Goal: Information Seeking & Learning: Learn about a topic

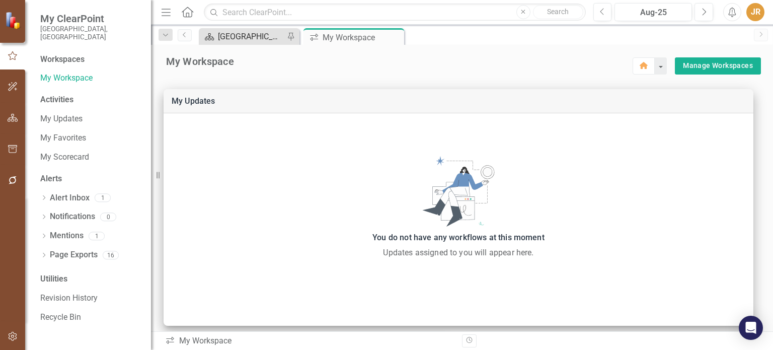
click at [246, 37] on div "[GEOGRAPHIC_DATA] Page" at bounding box center [251, 36] width 66 height 13
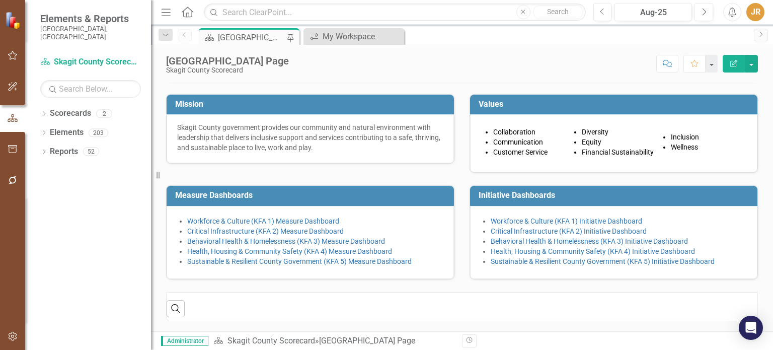
scroll to position [176, 0]
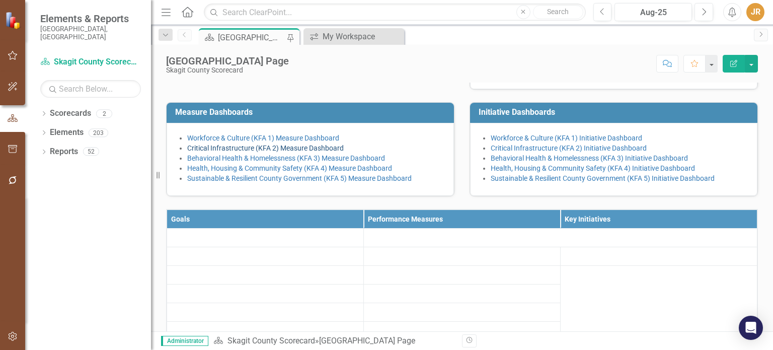
click at [327, 152] on link "Critical Infrastructure (KFA 2) Measure Dashboard" at bounding box center [265, 148] width 157 height 8
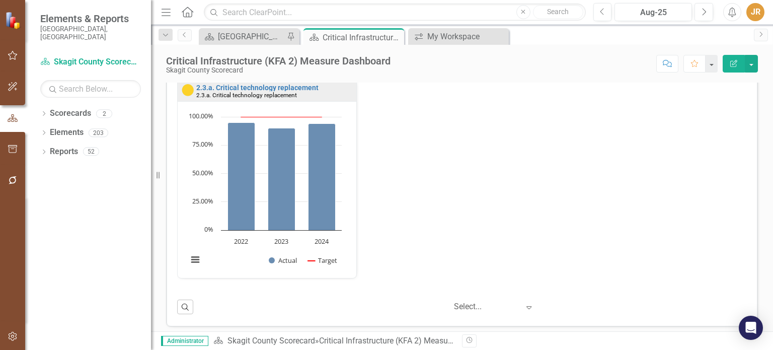
scroll to position [673, 0]
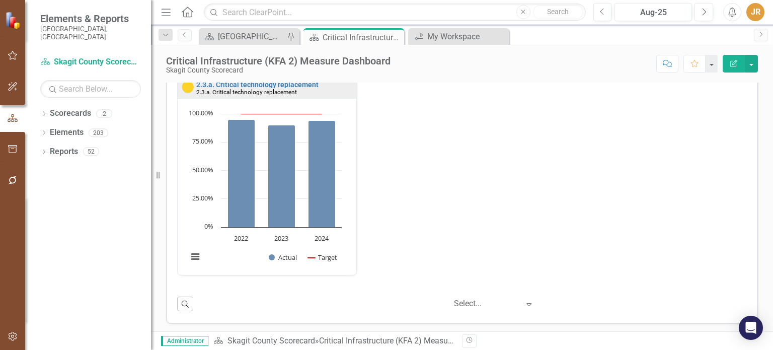
click at [524, 305] on icon "Expand" at bounding box center [529, 304] width 10 height 8
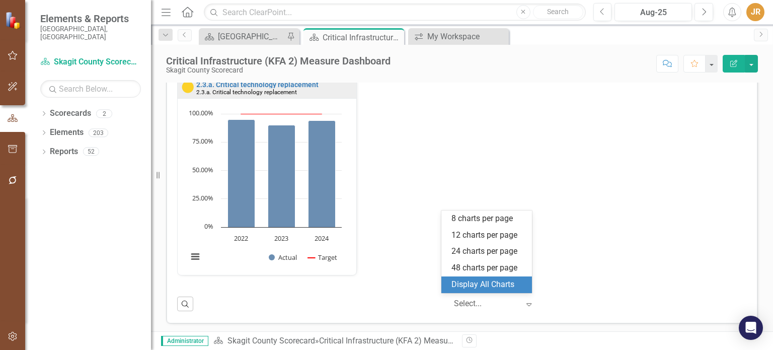
click at [508, 283] on div "Display All Charts" at bounding box center [489, 285] width 74 height 12
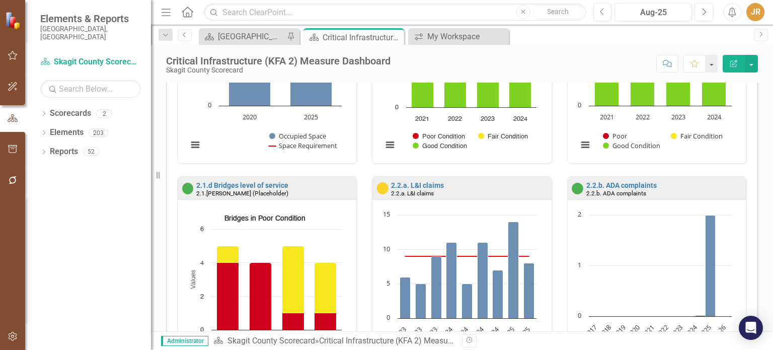
scroll to position [422, 0]
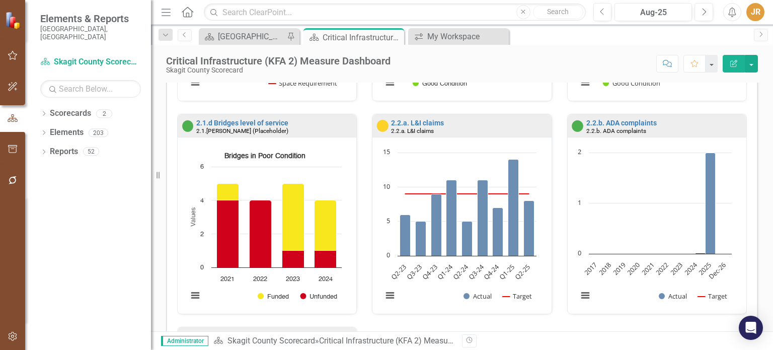
click at [691, 252] on icon "Created with Highcharts 11.4.8 Chart context menu Actual Target 2017 2018 2019 …" at bounding box center [655, 229] width 164 height 164
click at [560, 265] on div "2.2.b. ADA complaints 2.2.b. ADA complaints Loading... Chart Combination chart …" at bounding box center [657, 220] width 195 height 212
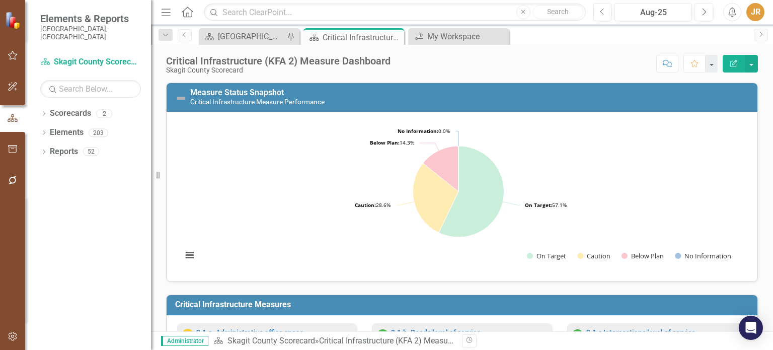
scroll to position [0, 0]
click at [268, 35] on div "[GEOGRAPHIC_DATA] Page" at bounding box center [251, 36] width 66 height 13
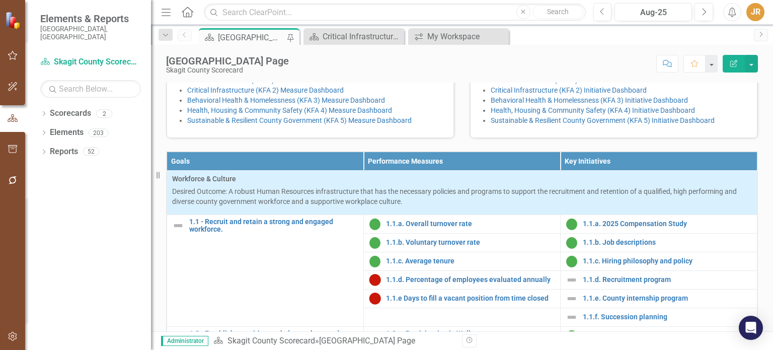
scroll to position [252, 0]
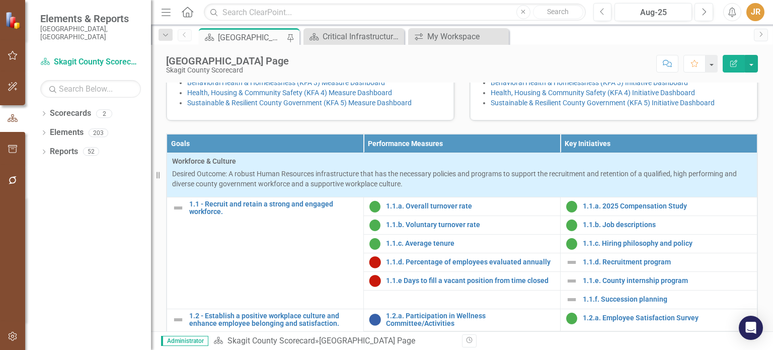
click at [218, 77] on link "Critical Infrastructure (KFA 2) Measure Dashboard" at bounding box center [265, 72] width 157 height 8
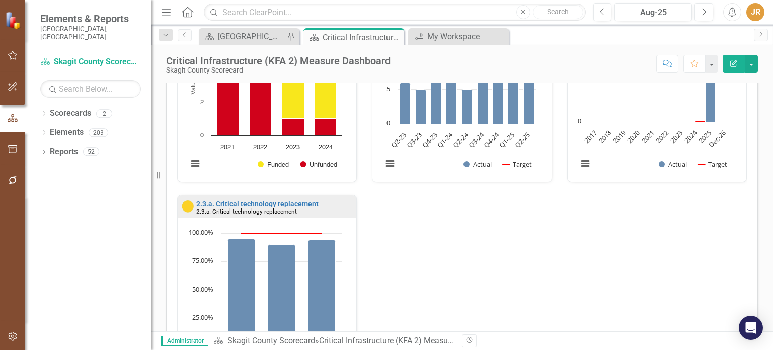
scroll to position [673, 0]
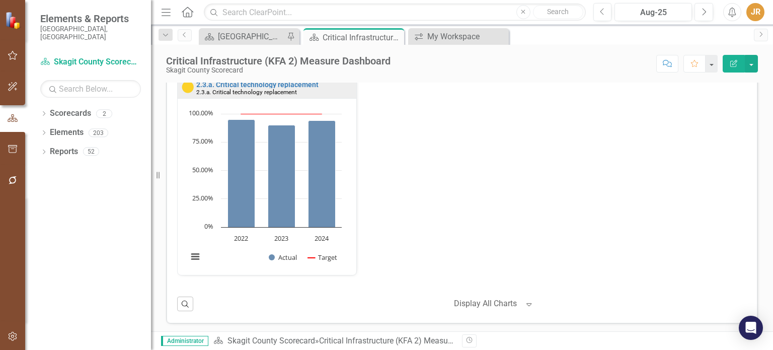
click at [473, 341] on icon "Revision History" at bounding box center [470, 340] width 8 height 6
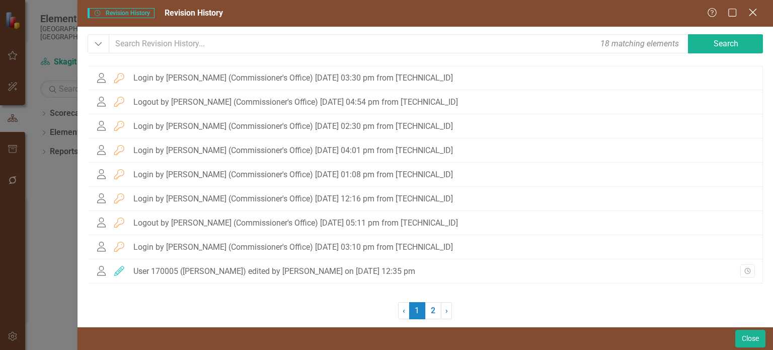
click at [753, 11] on icon "Close" at bounding box center [752, 13] width 13 height 10
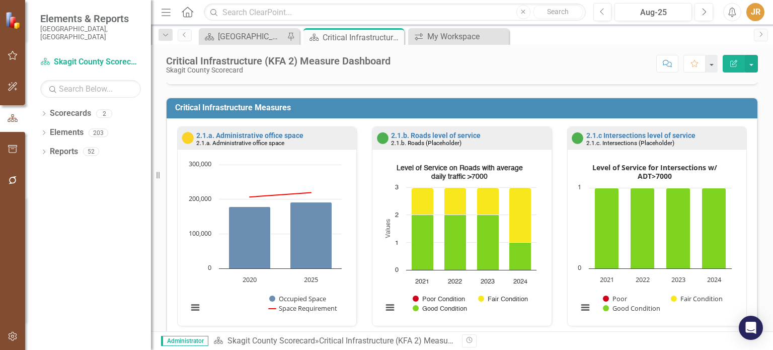
scroll to position [201, 0]
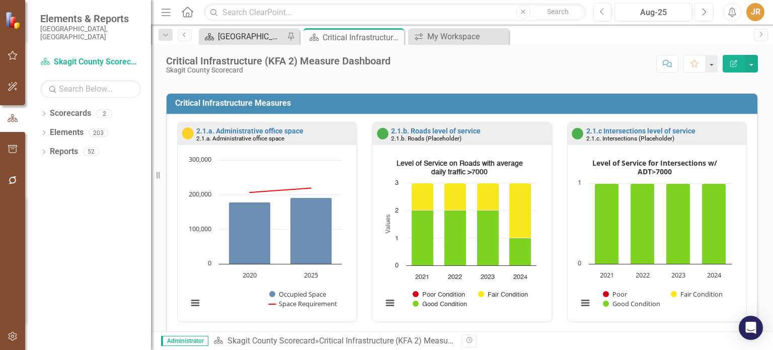
click at [234, 38] on div "[GEOGRAPHIC_DATA] Page" at bounding box center [251, 36] width 66 height 13
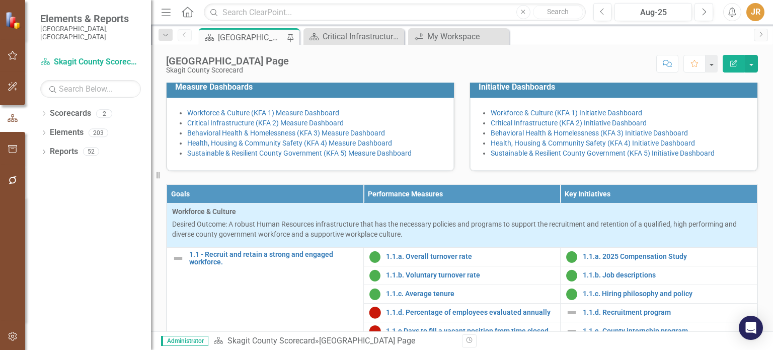
scroll to position [302, 0]
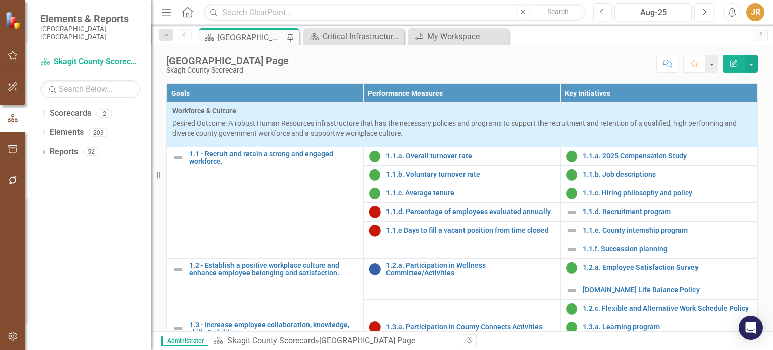
click at [262, 56] on link "Sustainable & Resilient County Government (KFA 5) Measure Dashboard" at bounding box center [299, 52] width 224 height 8
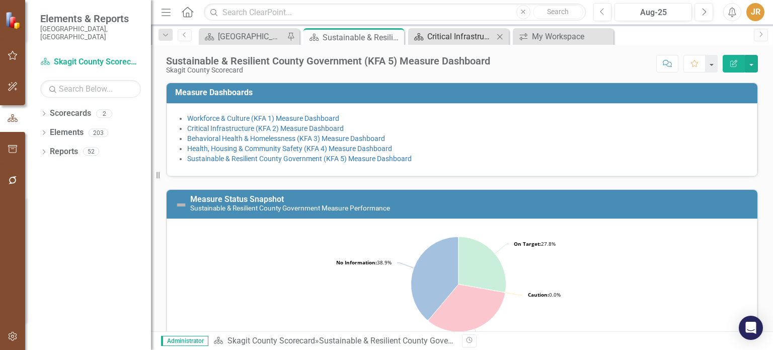
click at [445, 34] on div "Critical Infrastructure (KFA 2) Measure Dashboard" at bounding box center [460, 36] width 66 height 13
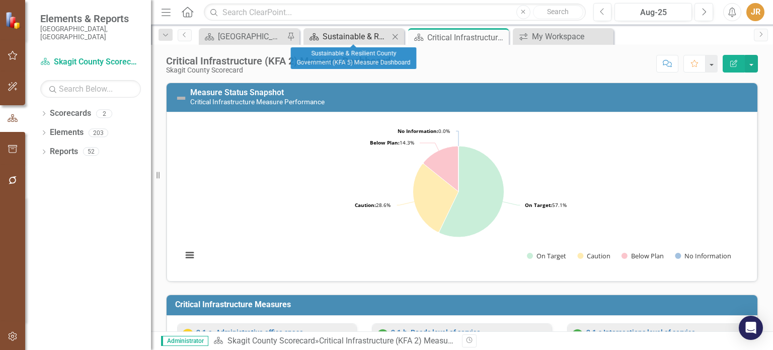
click at [354, 36] on div "Sustainable & Resilient County Government (KFA 5) Measure Dashboard" at bounding box center [356, 36] width 66 height 13
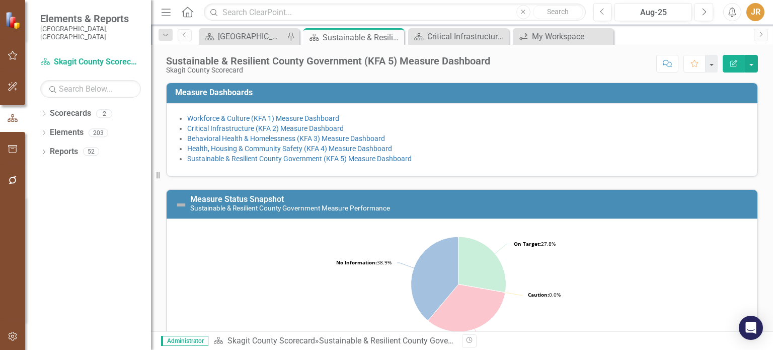
scroll to position [252, 0]
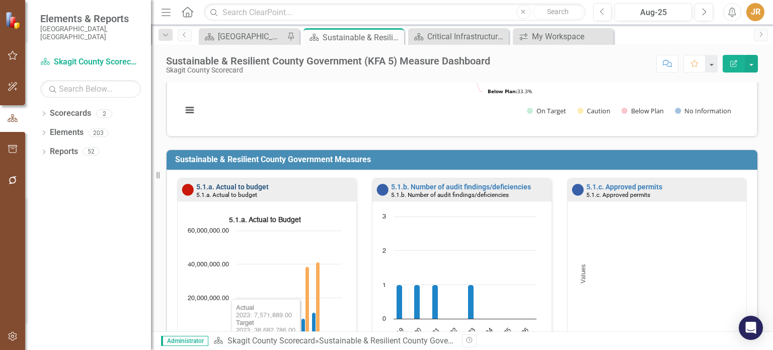
click at [251, 183] on link "5.1.a. Actual to budget" at bounding box center [232, 187] width 72 height 8
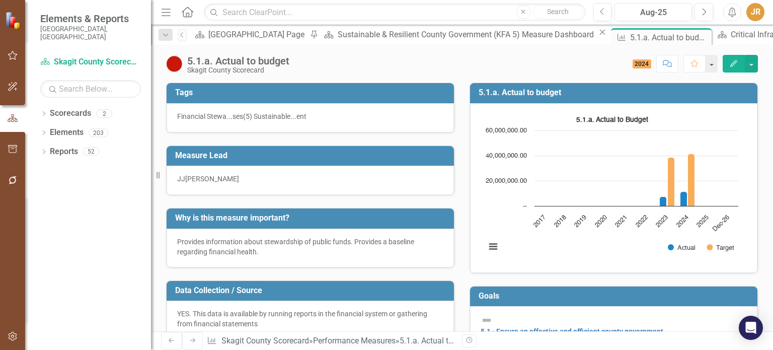
click at [330, 29] on div "Scorecard Sustainable & Resilient County Government (KFA 5) Measure Dashboard C…" at bounding box center [464, 34] width 288 height 13
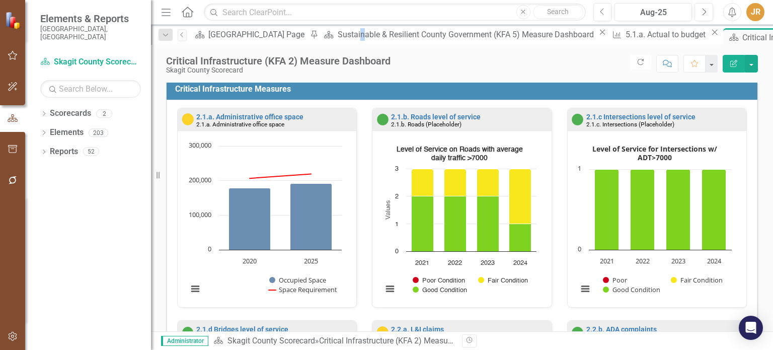
scroll to position [201, 0]
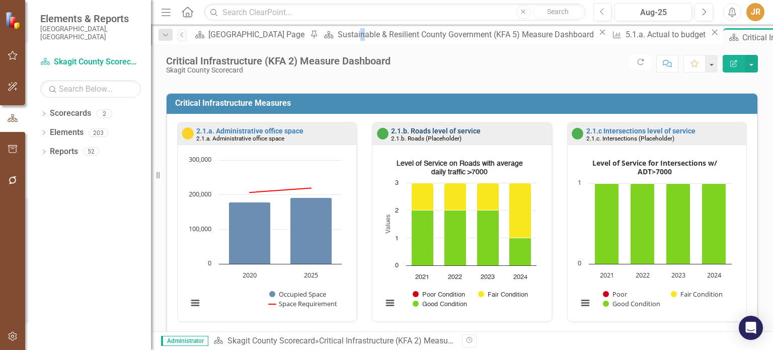
click at [420, 128] on link "2.1.b. Roads level of service" at bounding box center [436, 131] width 90 height 8
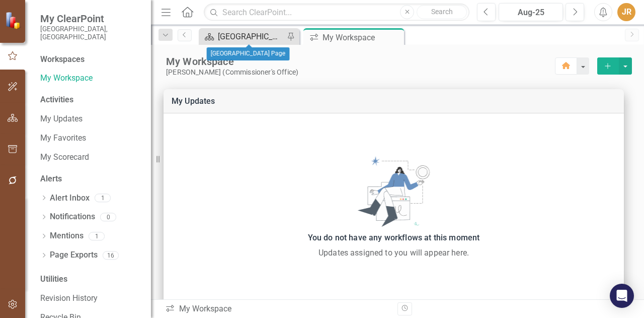
click at [247, 40] on div "[GEOGRAPHIC_DATA] Page" at bounding box center [251, 36] width 66 height 13
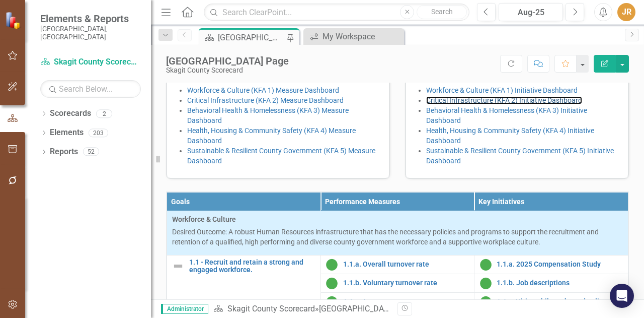
scroll to position [245, 0]
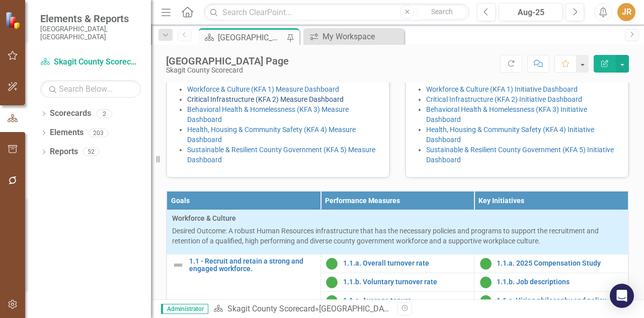
click at [291, 103] on link "Critical Infrastructure (KFA 2) Measure Dashboard" at bounding box center [265, 99] width 157 height 8
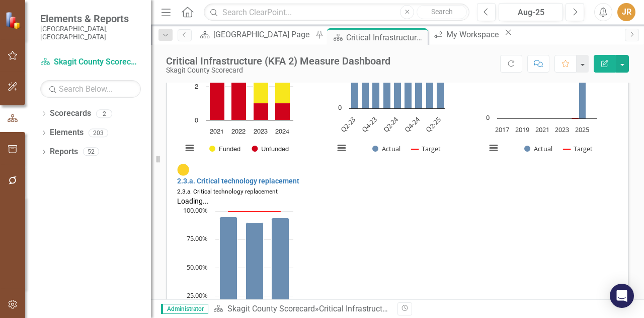
scroll to position [579, 0]
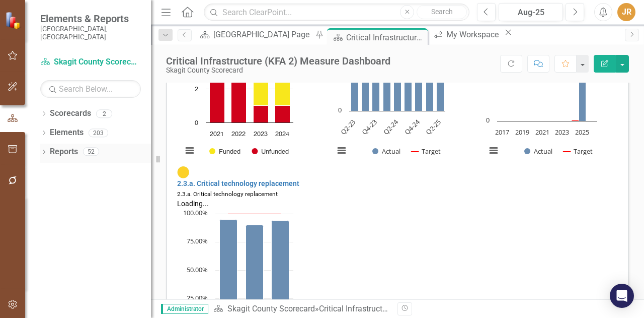
click at [77, 146] on link "Reports" at bounding box center [64, 152] width 28 height 12
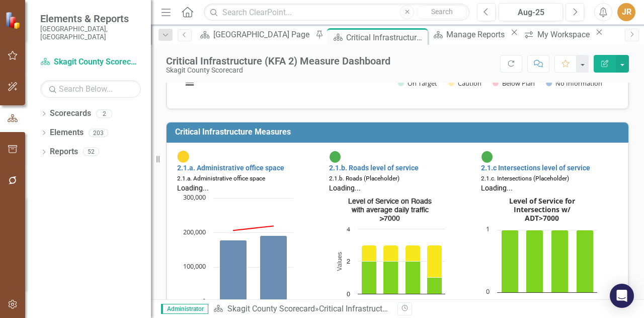
scroll to position [154, 0]
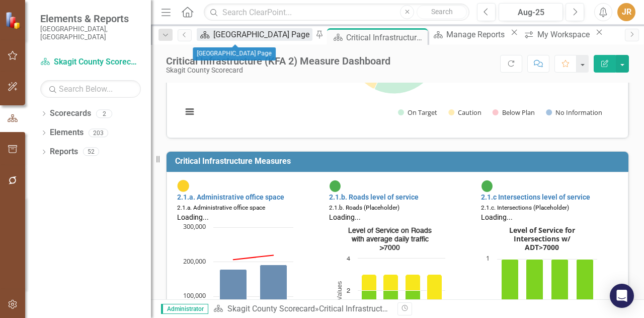
click at [230, 33] on div "[GEOGRAPHIC_DATA] Page" at bounding box center [262, 34] width 99 height 13
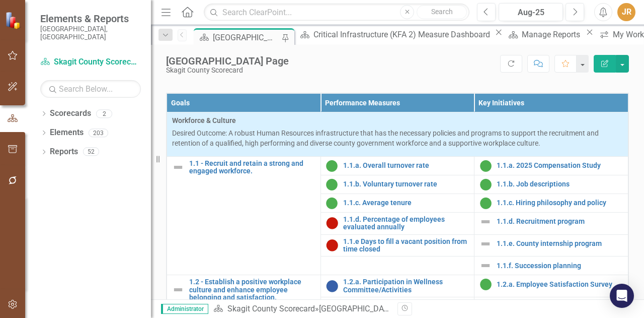
click at [238, 66] on link "Sustainable & Resilient County Government (KFA 5) Measure Dashboard" at bounding box center [281, 57] width 188 height 18
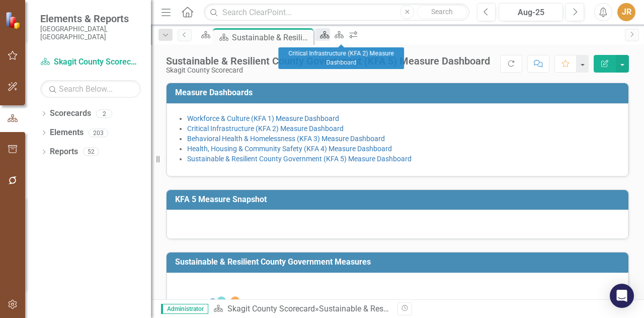
click at [330, 36] on link "Scorecard" at bounding box center [323, 34] width 14 height 13
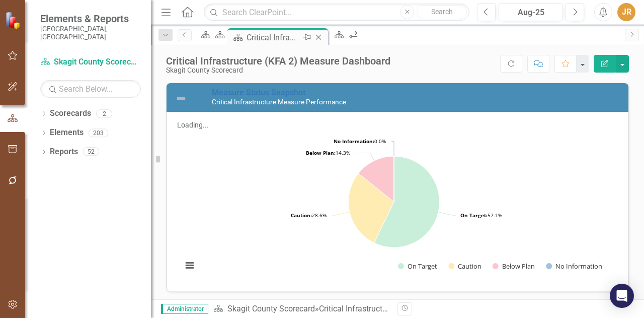
click at [322, 36] on icon at bounding box center [319, 38] width 6 height 6
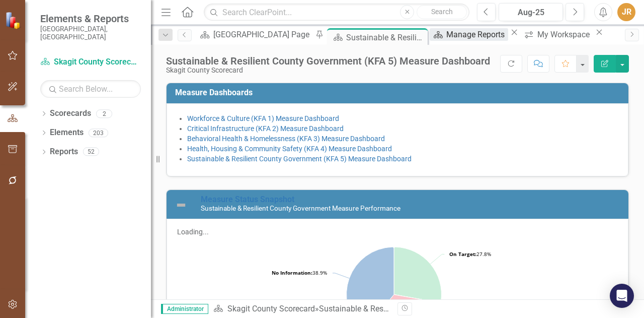
click at [446, 37] on div "Manage Reports" at bounding box center [476, 34] width 61 height 13
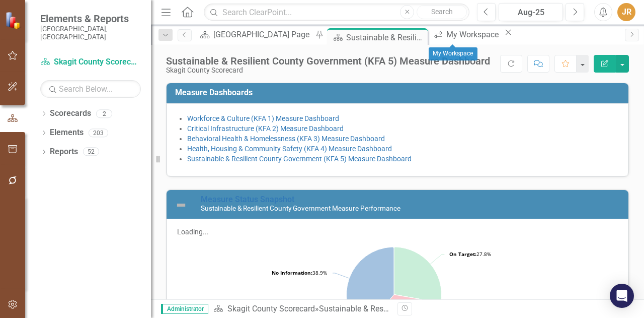
click at [506, 35] on icon at bounding box center [509, 33] width 6 height 6
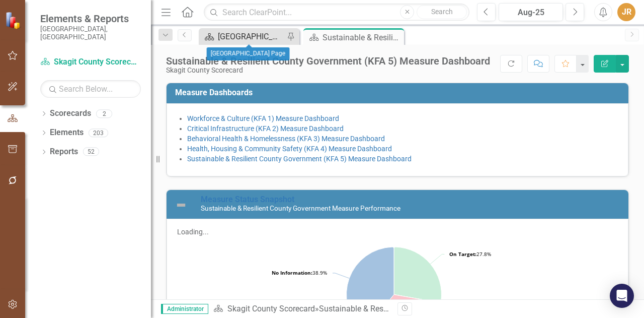
click at [244, 37] on div "[GEOGRAPHIC_DATA] Page" at bounding box center [251, 36] width 66 height 13
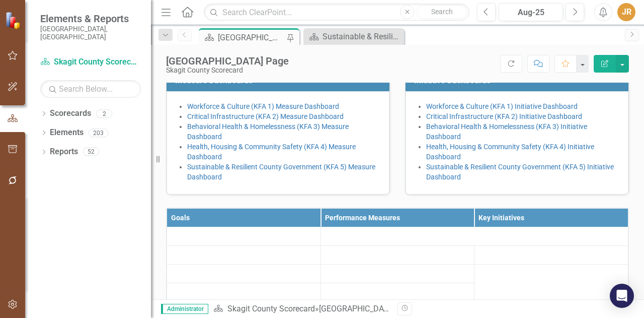
scroll to position [228, 0]
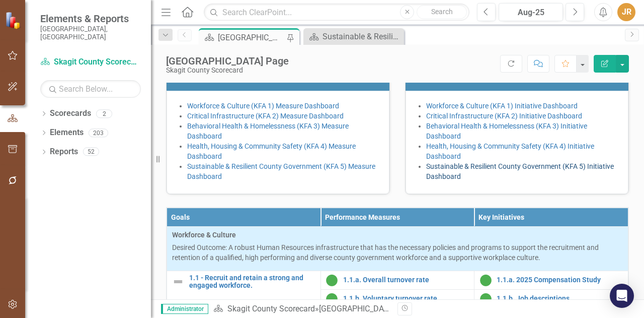
click at [440, 180] on link "Sustainable & Resilient County Government (KFA 5) Initiative Dashboard" at bounding box center [520, 171] width 188 height 18
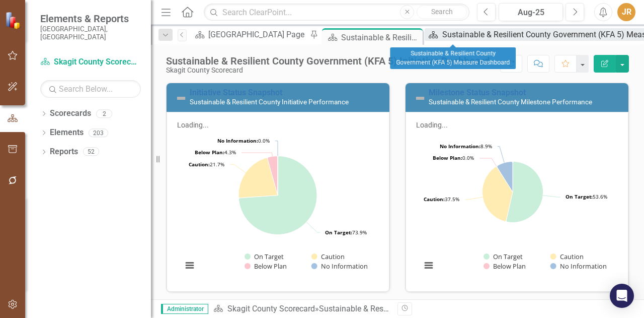
click at [442, 39] on div "Sustainable & Resilient County Government (KFA 5) Measure Dashboard" at bounding box center [571, 34] width 258 height 13
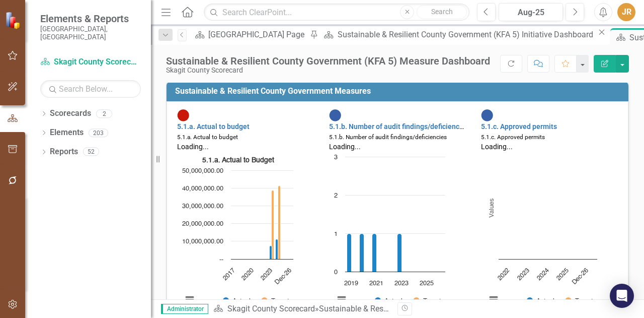
scroll to position [331, 0]
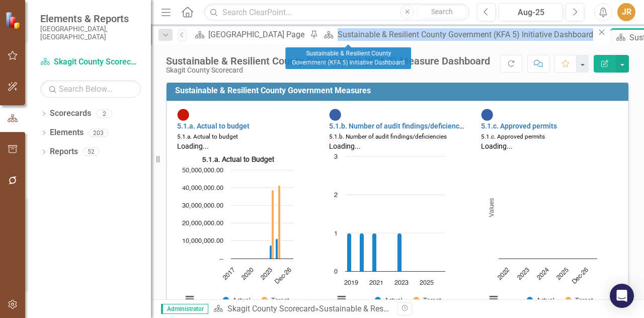
drag, startPoint x: 416, startPoint y: 39, endPoint x: 310, endPoint y: 43, distance: 106.3
click at [310, 43] on div "Scorecard Skagit County Landing Page Pin Scorecard Sustainable & Resilient Coun…" at bounding box center [452, 36] width 521 height 16
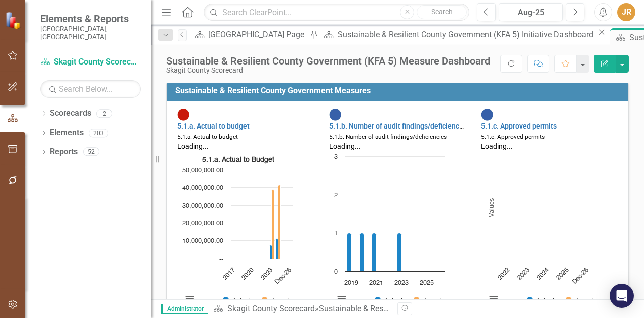
click at [549, 37] on div "Scorecard Skagit County Landing Page Pin Scorecard Sustainable & Resilient Coun…" at bounding box center [452, 36] width 521 height 16
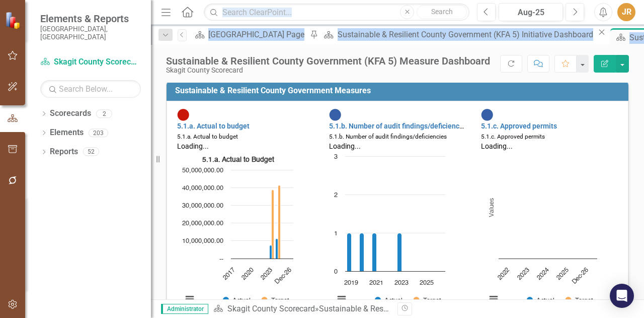
drag, startPoint x: 466, startPoint y: 39, endPoint x: 317, endPoint y: 17, distance: 150.6
click at [317, 17] on div "Menu Home Search Close Search Previous Aug-25 Next Alerts JR User Edit Profile …" at bounding box center [397, 159] width 493 height 318
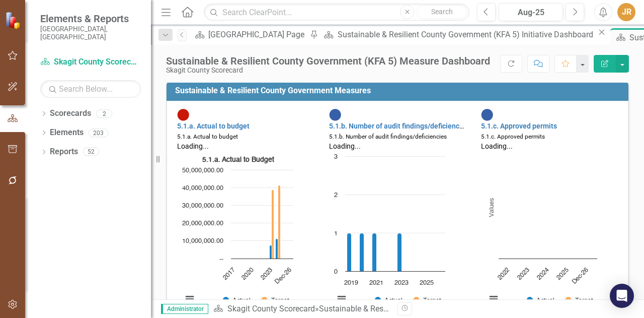
click at [523, 35] on div "Scorecard Skagit County Landing Page Pin Scorecard Sustainable & Resilient Coun…" at bounding box center [452, 36] width 521 height 16
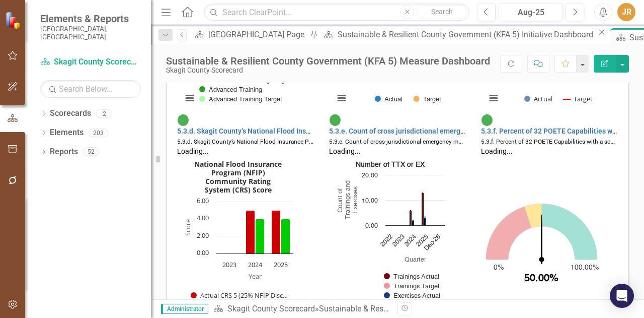
scroll to position [1021, 0]
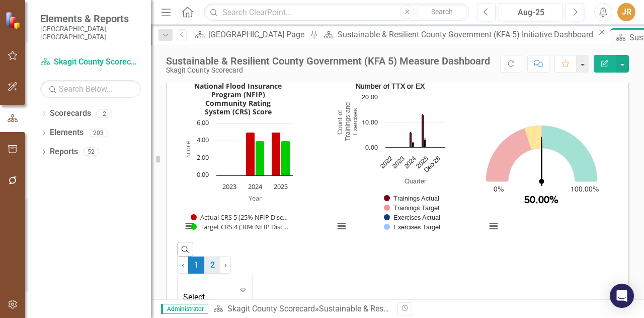
click at [220, 268] on link "2" at bounding box center [212, 264] width 16 height 17
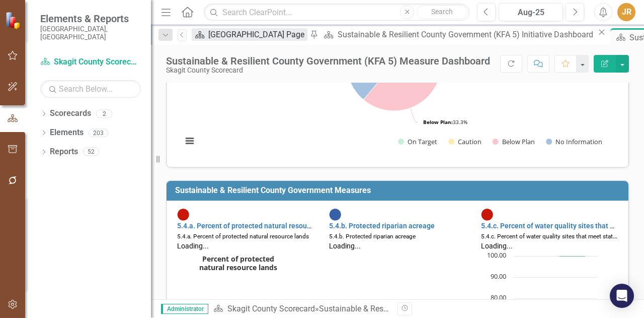
scroll to position [597, 0]
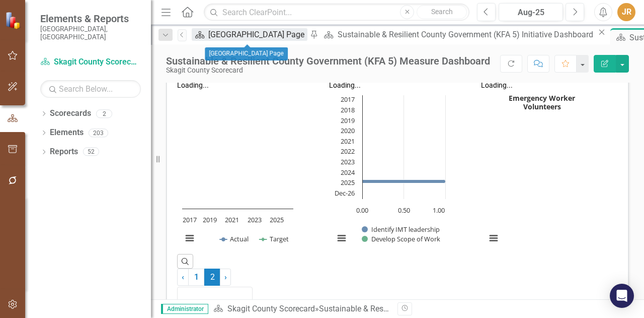
click at [243, 37] on div "[GEOGRAPHIC_DATA] Page" at bounding box center [257, 34] width 99 height 13
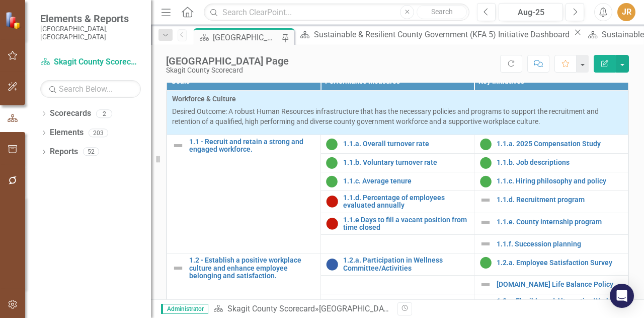
scroll to position [491, 0]
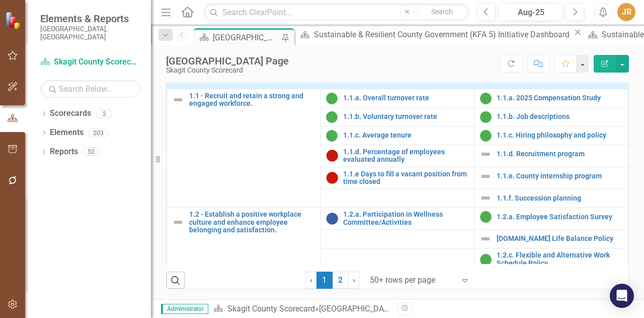
click at [383, 280] on div at bounding box center [413, 280] width 86 height 14
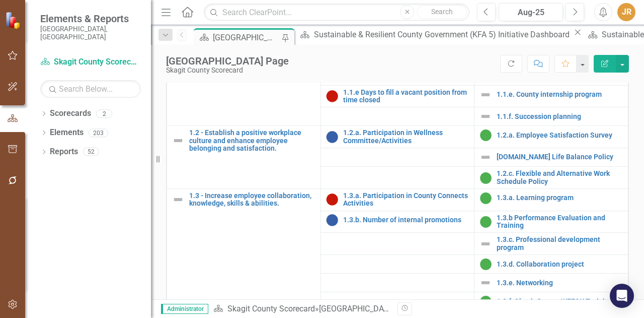
scroll to position [1385, 0]
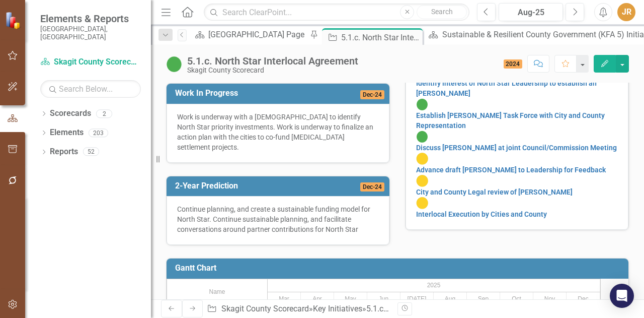
scroll to position [316, 0]
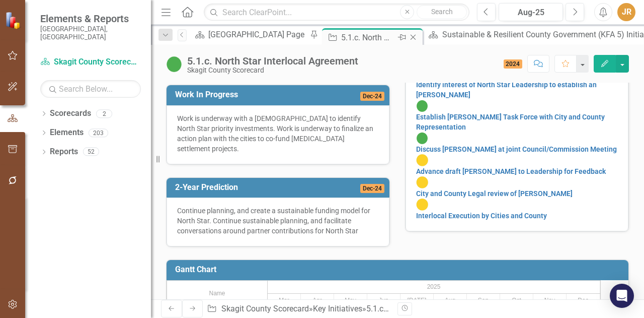
click at [411, 37] on icon at bounding box center [414, 38] width 6 height 6
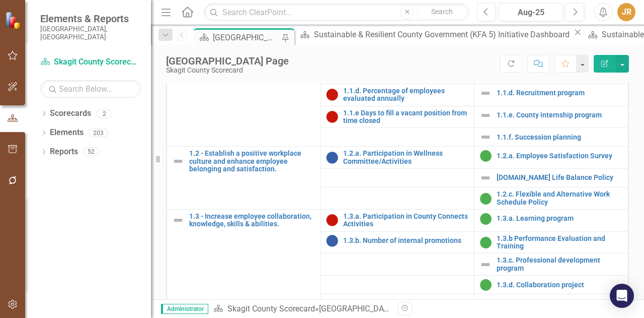
scroll to position [491, 0]
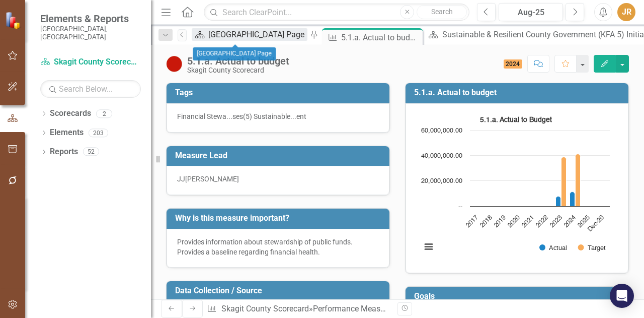
click at [237, 36] on div "[GEOGRAPHIC_DATA] Page" at bounding box center [257, 34] width 99 height 13
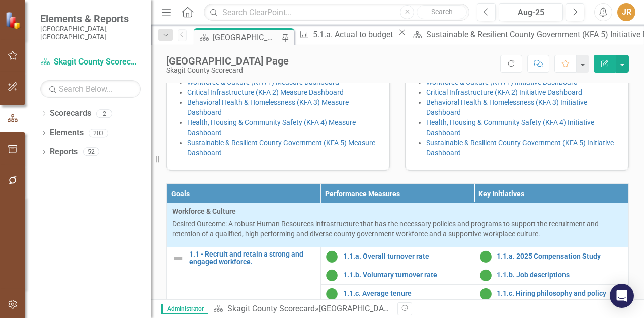
scroll to position [311, 0]
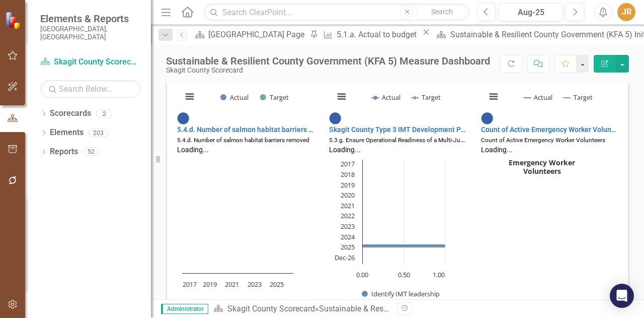
scroll to position [597, 0]
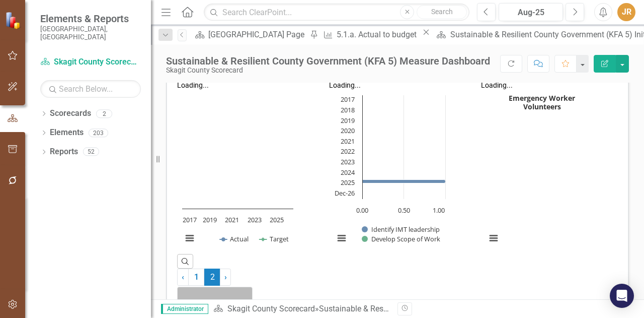
click at [248, 297] on icon "Expand" at bounding box center [243, 301] width 10 height 8
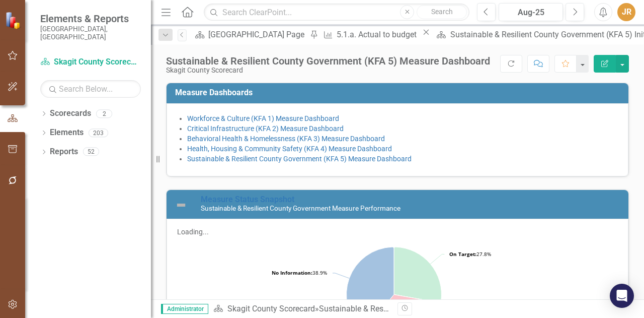
scroll to position [0, 0]
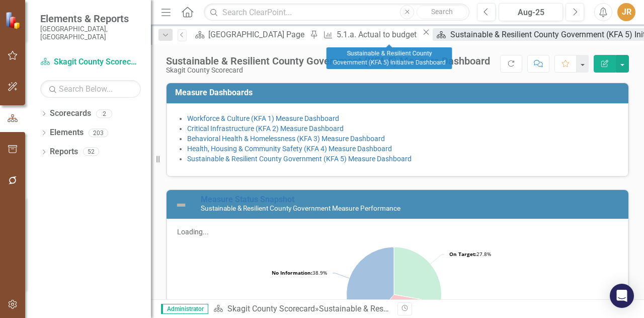
click at [450, 36] on div "Sustainable & Resilient County Government (KFA 5) Initiative Dashboard" at bounding box center [579, 34] width 258 height 13
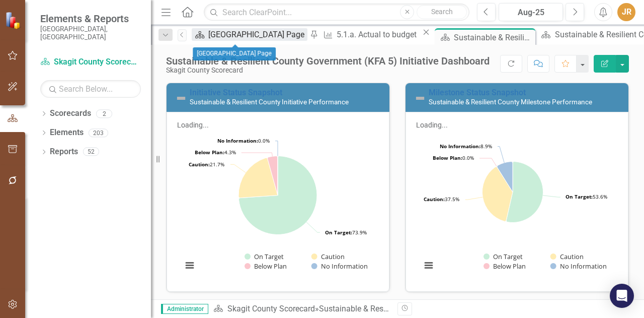
click at [221, 41] on div "[GEOGRAPHIC_DATA] Page" at bounding box center [257, 34] width 99 height 13
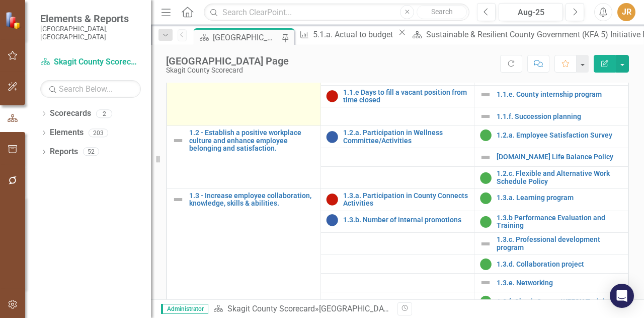
scroll to position [1390, 0]
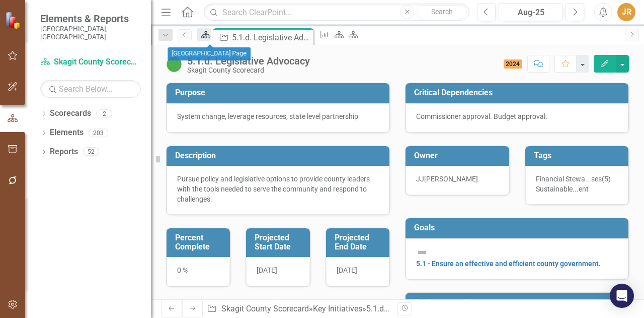
click at [211, 35] on icon "Scorecard" at bounding box center [206, 35] width 10 height 8
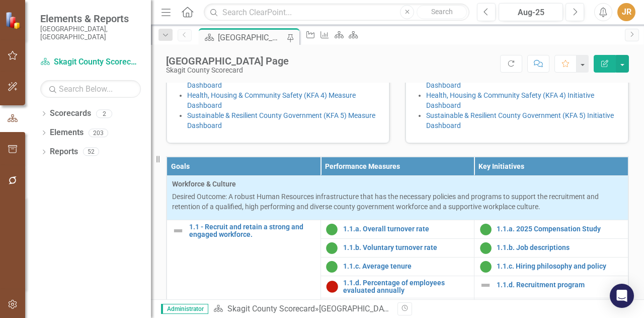
scroll to position [282, 0]
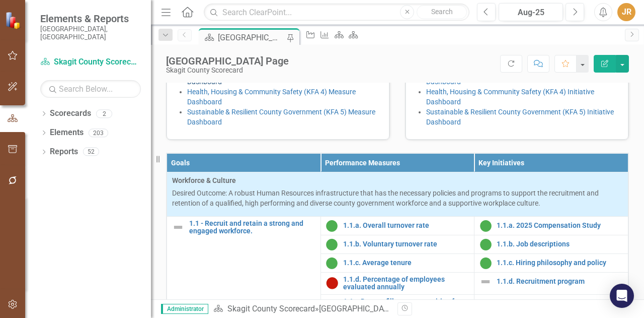
click at [295, 86] on link "Behavioral Health & Homelessness (KFA 3) Measure Dashboard" at bounding box center [268, 76] width 162 height 18
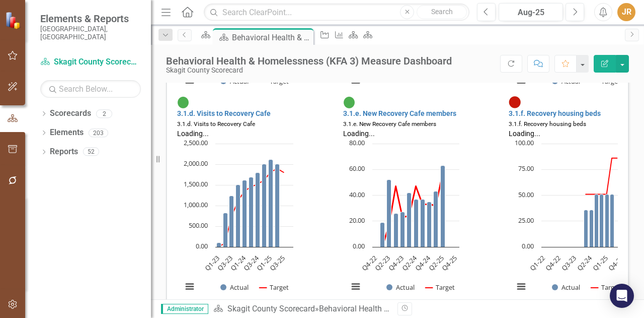
scroll to position [444, 0]
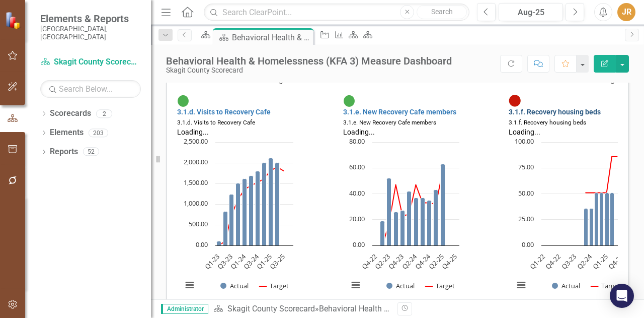
click at [535, 108] on link "3.1.f. Recovery housing beds" at bounding box center [555, 112] width 92 height 8
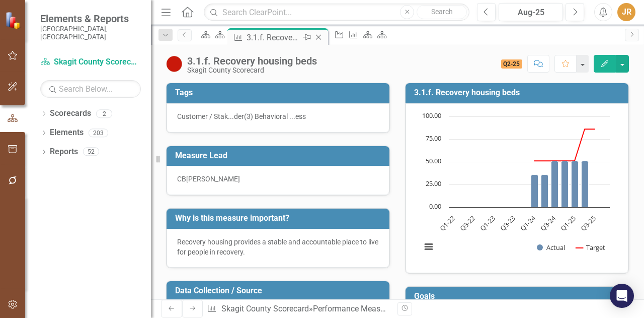
click at [324, 36] on icon "Close" at bounding box center [319, 37] width 10 height 8
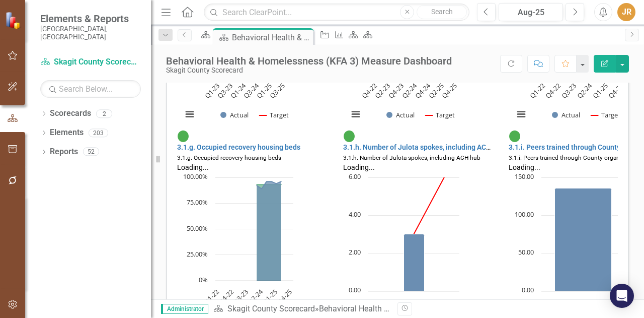
scroll to position [618, 0]
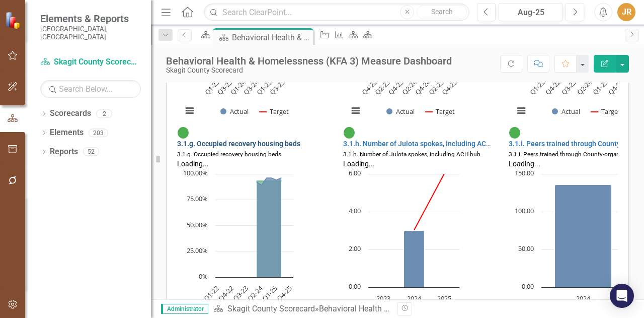
click at [270, 139] on link "3.1.g. Occupied recovery housing beds" at bounding box center [238, 143] width 123 height 8
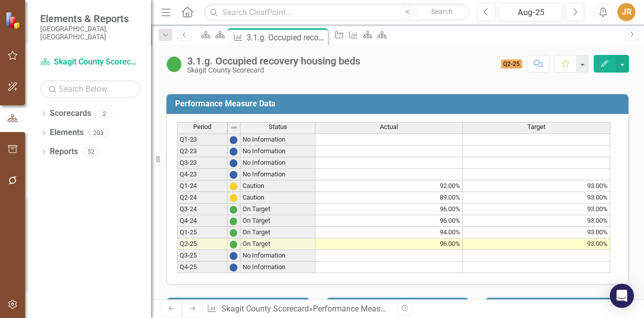
scroll to position [421, 0]
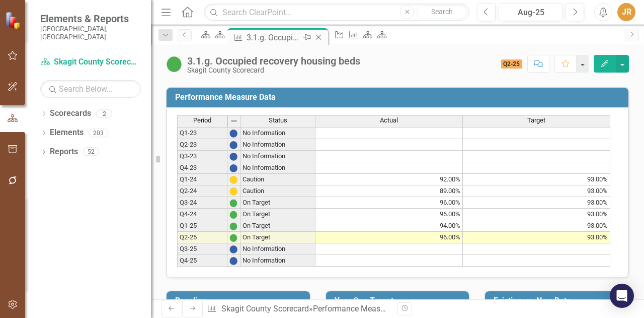
click at [324, 38] on icon "Close" at bounding box center [319, 37] width 10 height 8
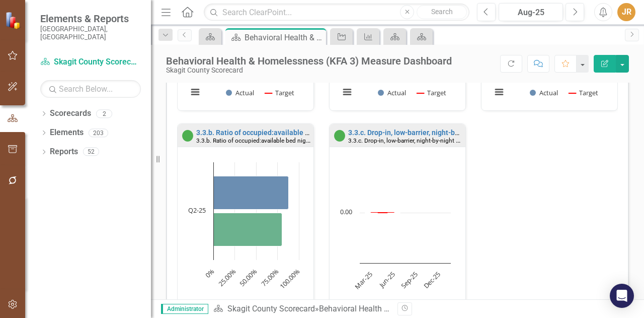
scroll to position [1052, 0]
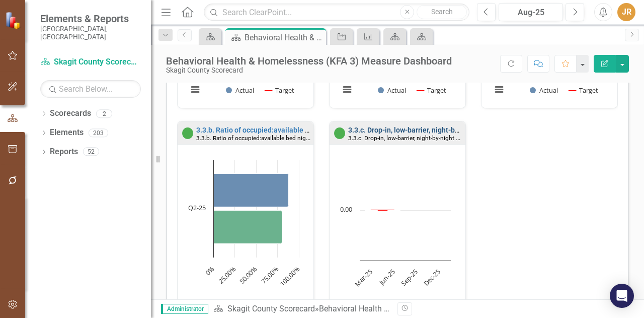
click at [384, 126] on link "3.3.c. Drop-in, low-barrier, night-by-night shelter capacity" at bounding box center [439, 130] width 182 height 8
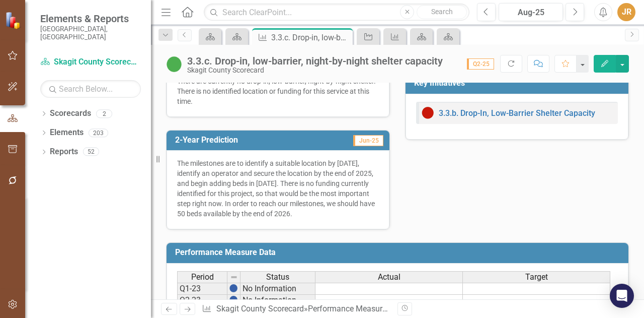
scroll to position [291, 0]
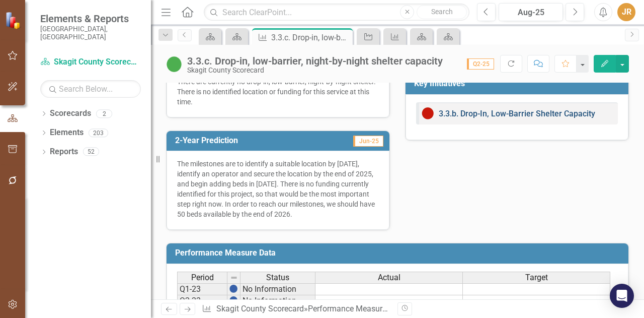
click at [504, 118] on link "3.3.b. Drop-In, Low-Barrier Shelter Capacity" at bounding box center [517, 114] width 157 height 10
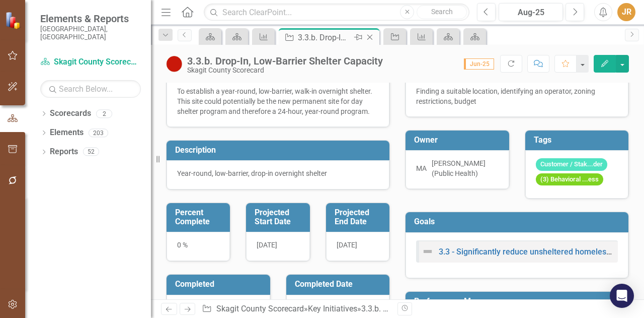
scroll to position [24, 0]
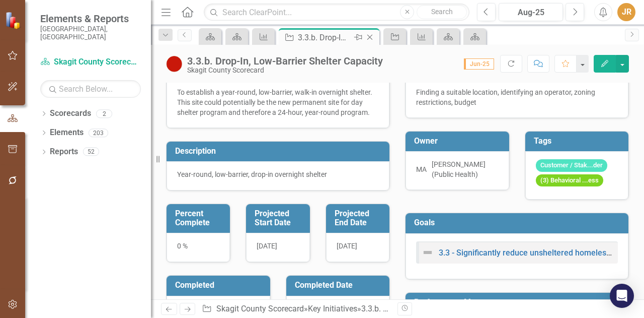
click at [372, 35] on icon at bounding box center [370, 38] width 6 height 6
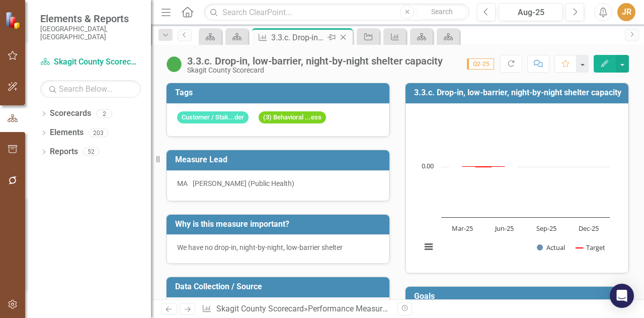
click at [342, 35] on icon "Close" at bounding box center [343, 37] width 10 height 8
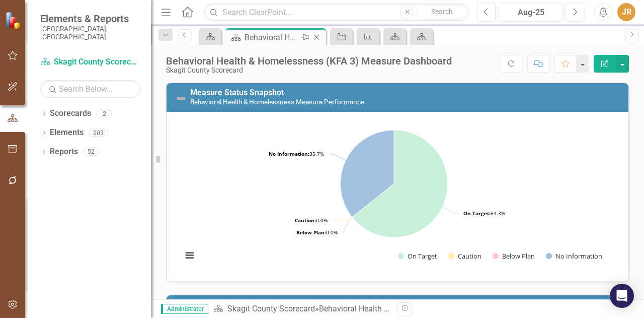
click at [280, 37] on div "Behavioral Health & Homelessness (KFA 3) Measure Dashboard" at bounding box center [272, 37] width 54 height 13
click at [315, 36] on icon "Close" at bounding box center [317, 37] width 10 height 8
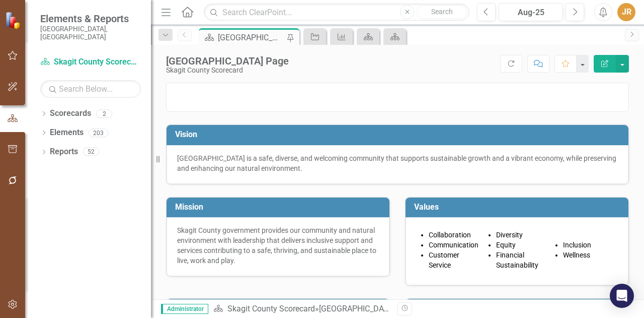
click at [223, 38] on div "[GEOGRAPHIC_DATA] Page" at bounding box center [251, 37] width 66 height 13
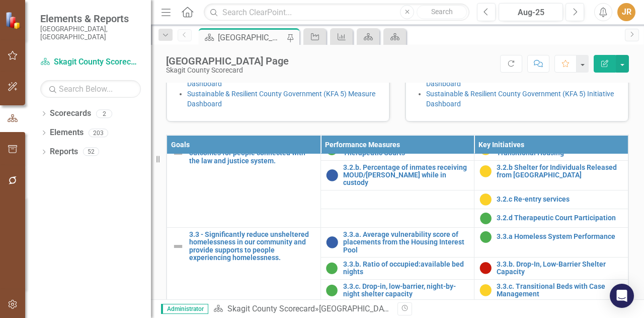
scroll to position [882, 0]
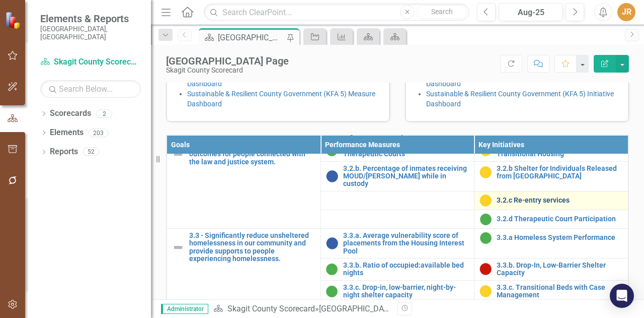
click at [507, 204] on link "3.2.c Re-entry services" at bounding box center [560, 200] width 126 height 8
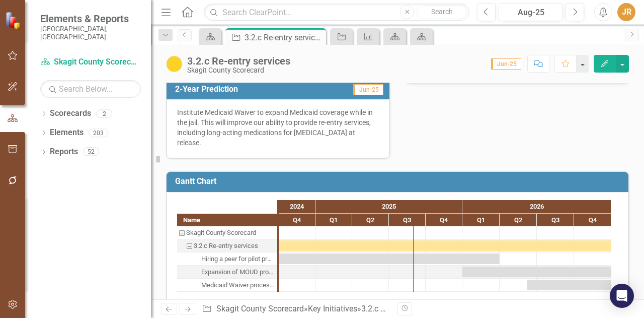
scroll to position [424, 0]
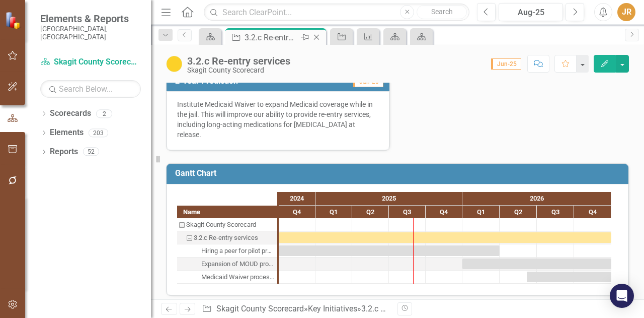
click at [320, 39] on icon "Close" at bounding box center [317, 37] width 10 height 8
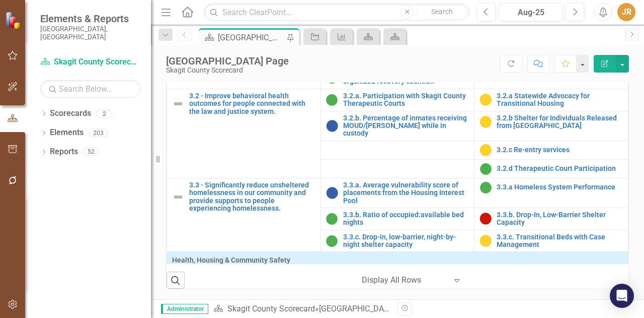
scroll to position [843, 0]
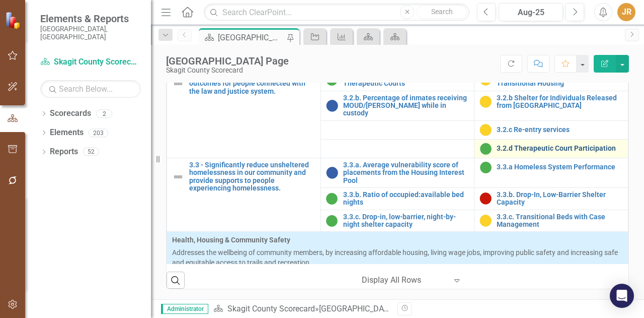
click at [521, 152] on link "3.2.d Therapeutic Court Participation" at bounding box center [560, 148] width 126 height 8
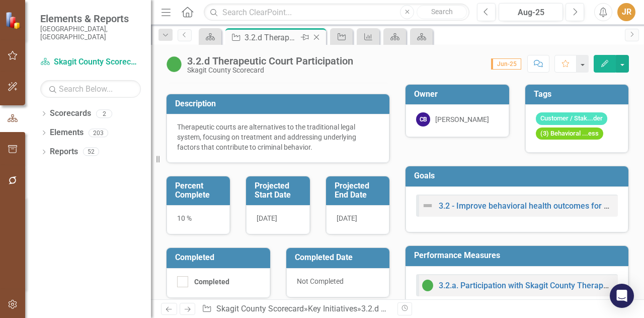
scroll to position [60, 0]
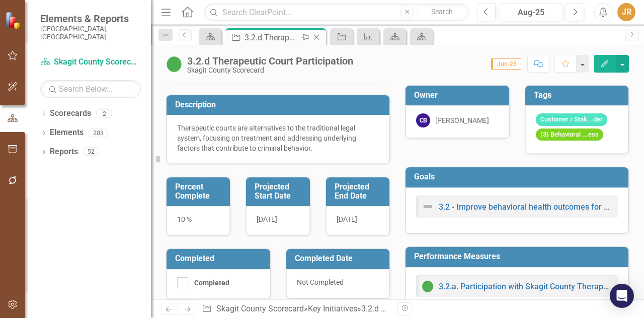
click at [317, 35] on icon "Close" at bounding box center [317, 37] width 10 height 8
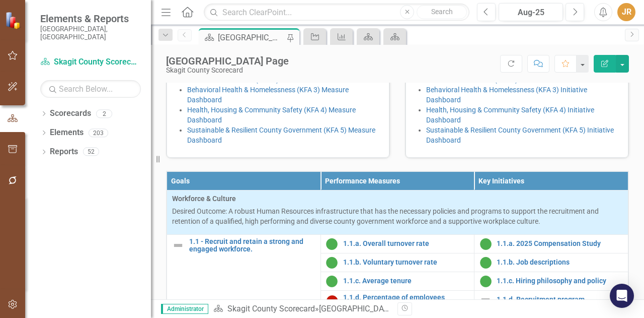
scroll to position [276, 0]
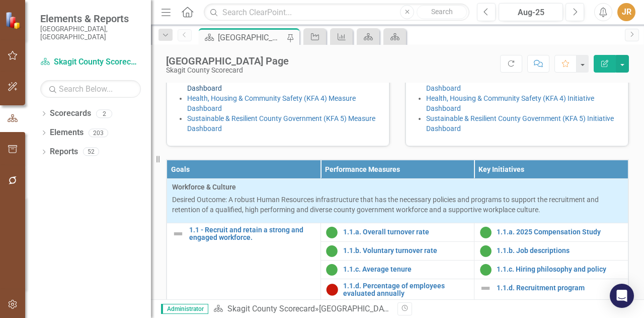
click at [278, 92] on link "Behavioral Health & Homelessness (KFA 3) Measure Dashboard" at bounding box center [268, 83] width 162 height 18
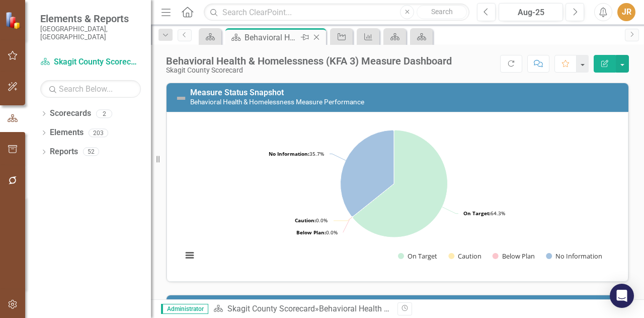
click at [319, 37] on icon "Close" at bounding box center [317, 37] width 10 height 8
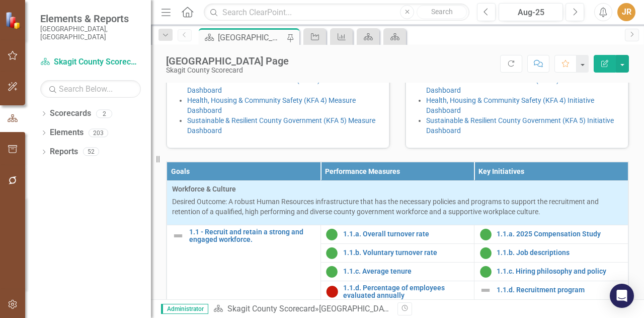
scroll to position [272, 0]
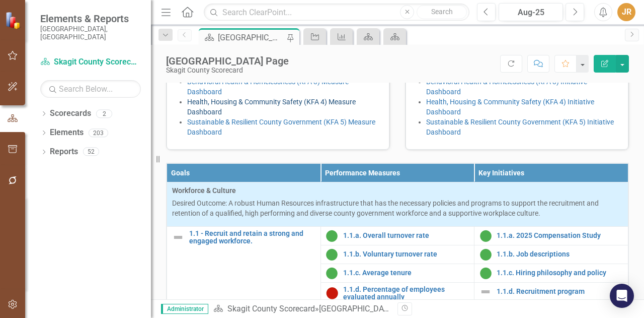
click at [352, 116] on link "Health, Housing & Community Safety (KFA 4) Measure Dashboard" at bounding box center [271, 107] width 169 height 18
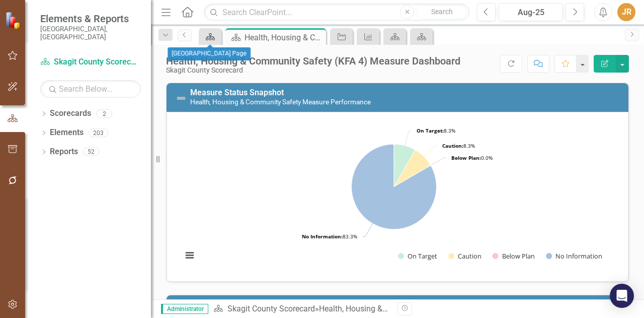
click at [210, 34] on icon "Scorecard" at bounding box center [210, 37] width 10 height 8
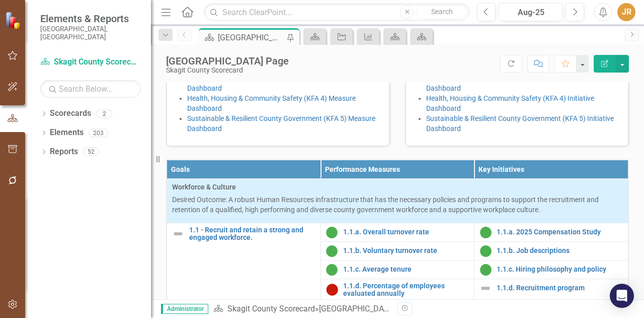
scroll to position [275, 0]
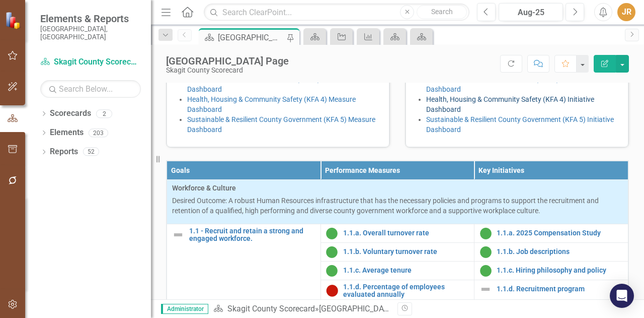
click at [570, 113] on link "Health, Housing & Community Safety (KFA 4) Initiative Dashboard" at bounding box center [510, 104] width 168 height 18
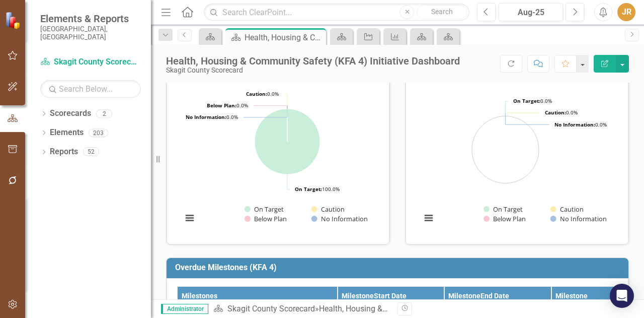
scroll to position [47, 0]
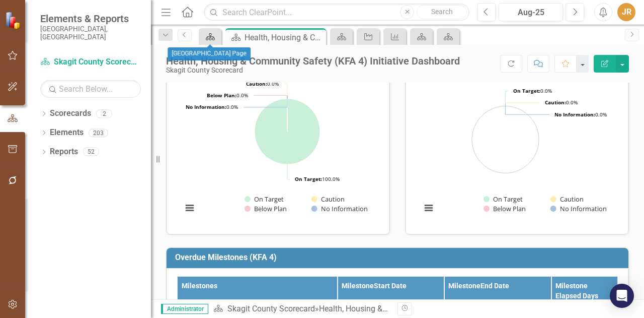
click at [209, 39] on icon "Scorecard" at bounding box center [210, 37] width 10 height 8
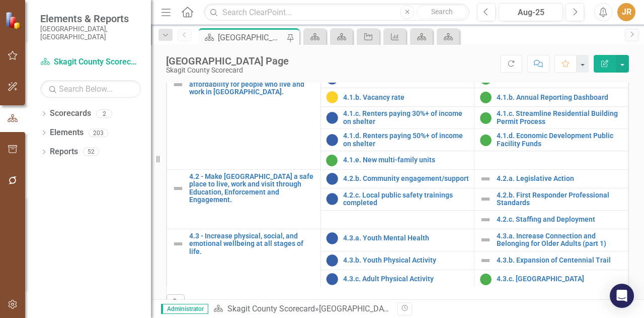
scroll to position [388, 0]
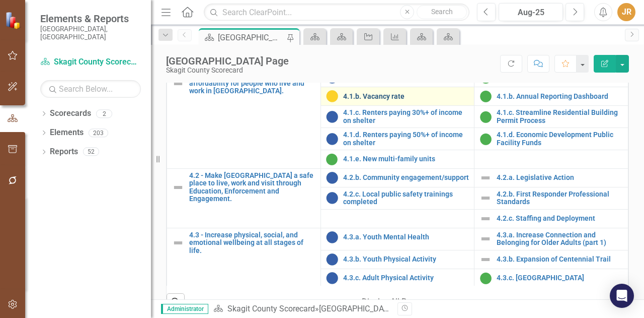
click at [393, 100] on link "4.1.b. Vacancy rate" at bounding box center [406, 97] width 126 height 8
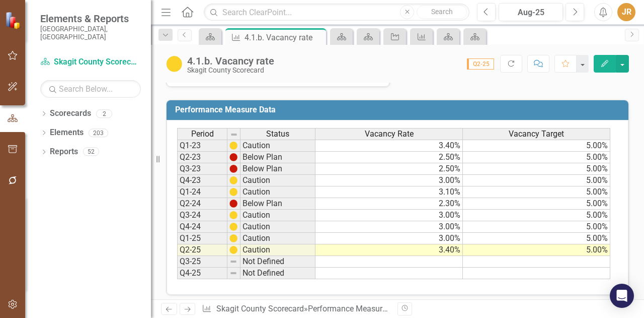
scroll to position [507, 0]
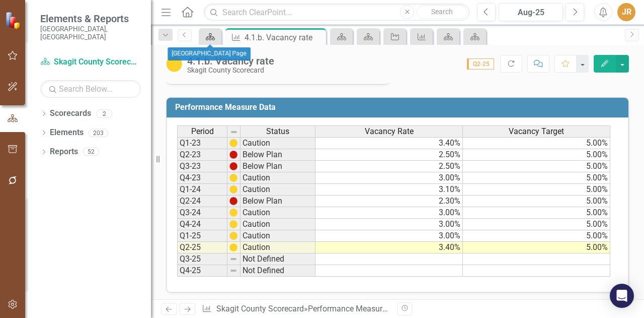
click at [207, 36] on icon at bounding box center [210, 36] width 9 height 7
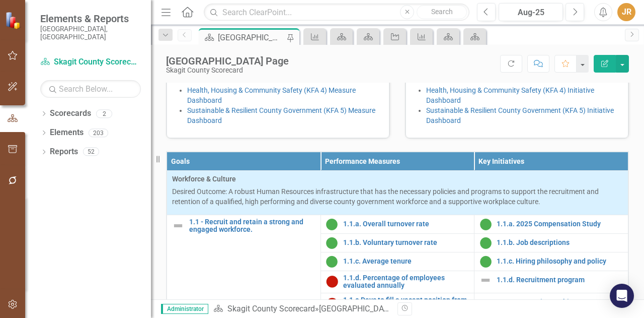
scroll to position [287, 0]
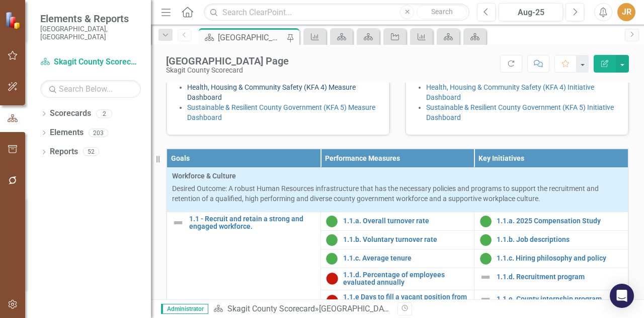
click at [334, 101] on link "Health, Housing & Community Safety (KFA 4) Measure Dashboard" at bounding box center [271, 92] width 169 height 18
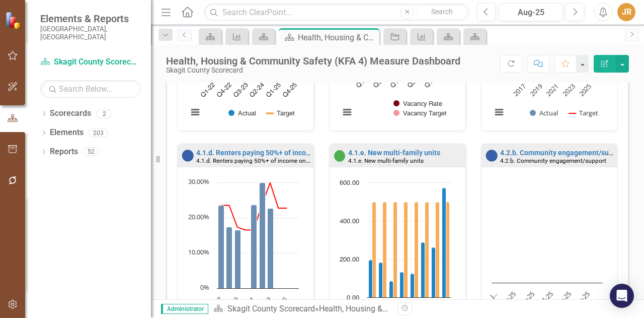
scroll to position [396, 0]
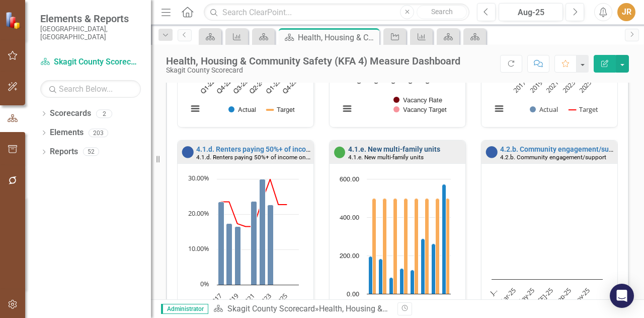
click at [423, 145] on link "4.1.e. New multi-family units" at bounding box center [394, 149] width 92 height 8
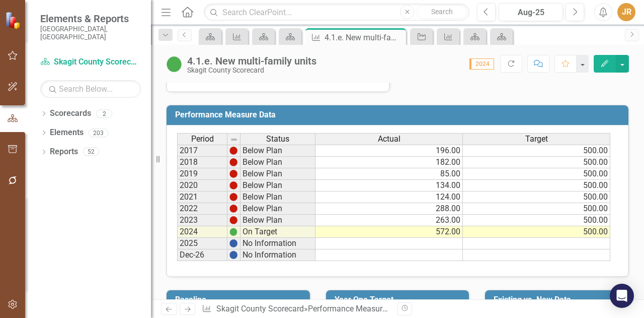
scroll to position [482, 0]
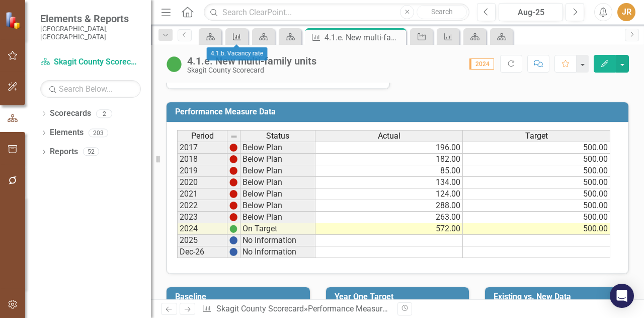
click at [236, 35] on icon "Performance Measure" at bounding box center [237, 37] width 10 height 8
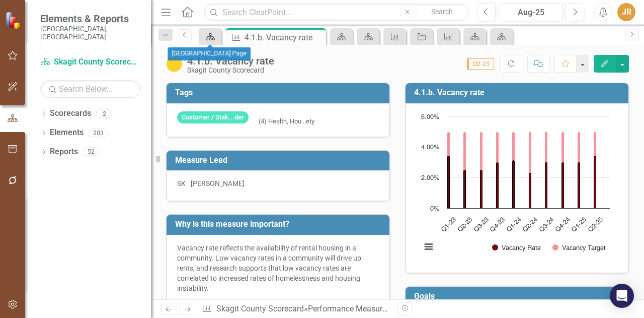
click at [214, 42] on div "Scorecard" at bounding box center [208, 36] width 14 height 13
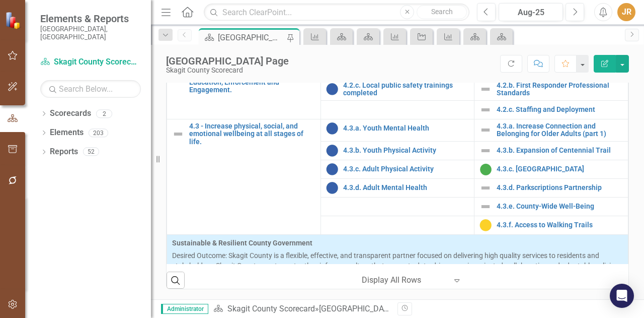
scroll to position [1190, 0]
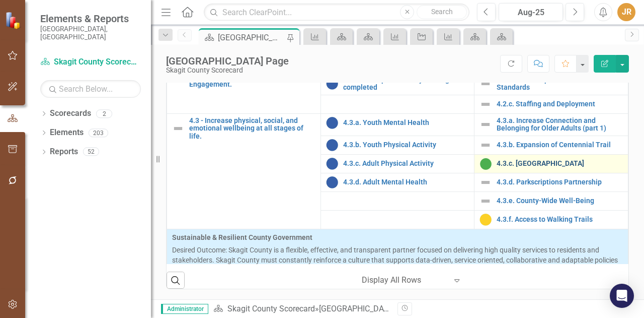
click at [525, 162] on link "4.3.c. [GEOGRAPHIC_DATA]" at bounding box center [560, 164] width 126 height 8
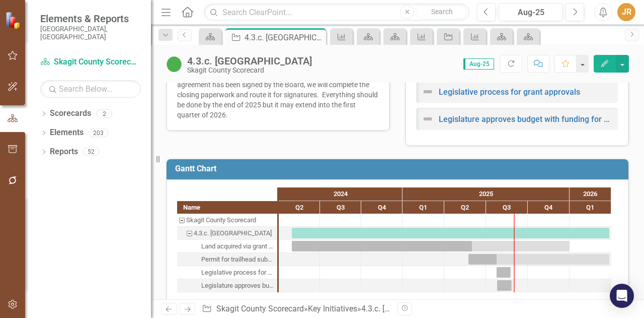
scroll to position [594, 0]
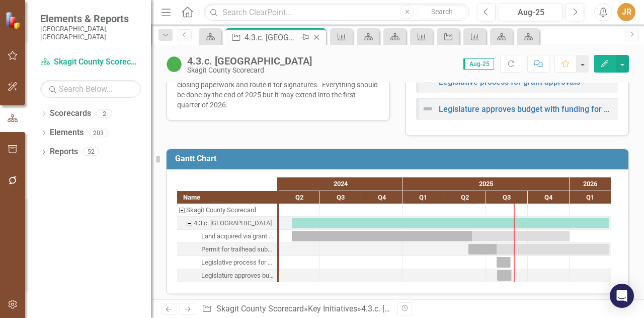
click at [321, 39] on icon "Close" at bounding box center [317, 37] width 10 height 8
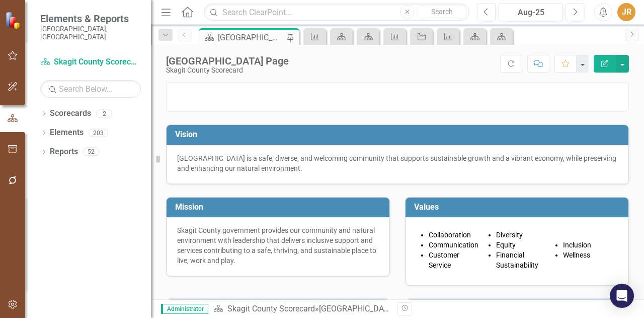
click at [357, 64] on div "Score: N/A Aug-25 Completed Refresh Comment Favorite Edit Report" at bounding box center [461, 63] width 335 height 17
click at [463, 79] on div "Skagit County Landing Page Skagit County Scorecard Score: N/A Aug-25 Completed …" at bounding box center [397, 172] width 493 height 254
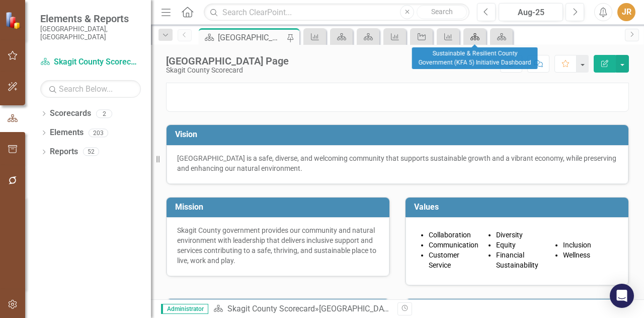
click at [477, 38] on icon "Scorecard" at bounding box center [475, 37] width 10 height 8
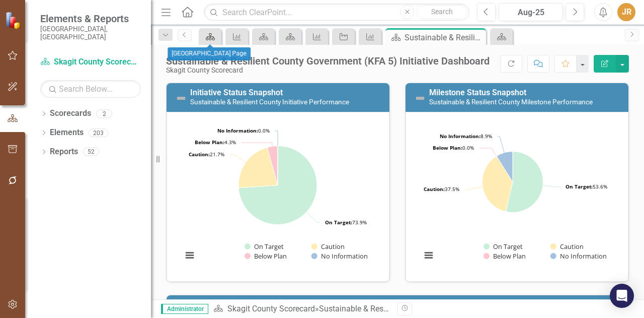
click at [208, 37] on icon "Scorecard" at bounding box center [210, 37] width 10 height 8
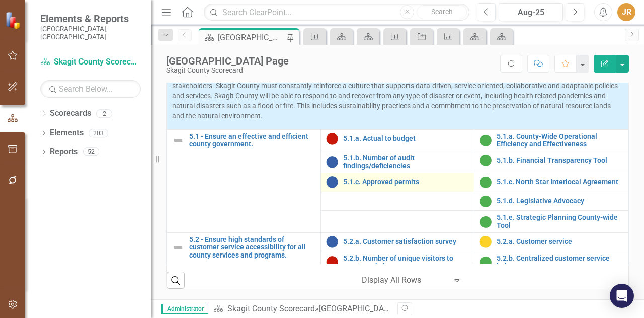
scroll to position [1365, 0]
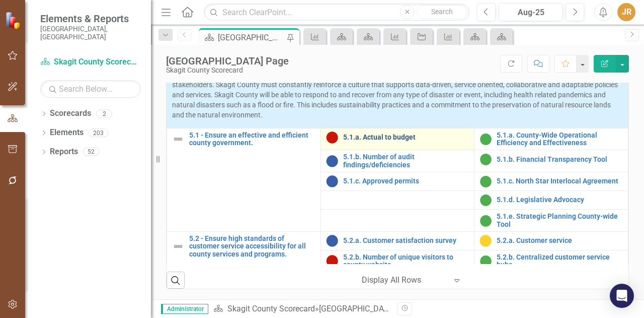
click at [386, 136] on link "5.1.a. Actual to budget" at bounding box center [406, 137] width 126 height 8
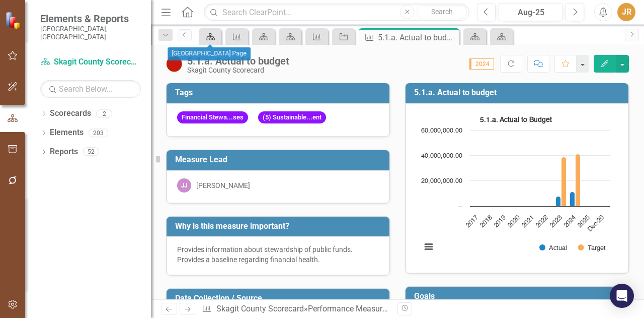
click at [212, 38] on icon "Scorecard" at bounding box center [210, 37] width 10 height 8
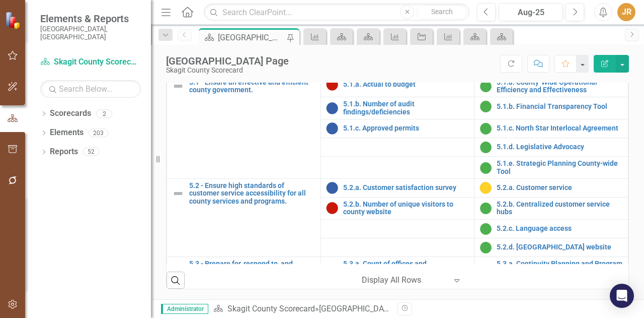
scroll to position [1426, 0]
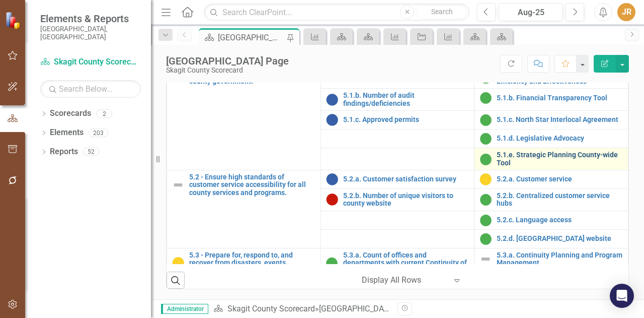
click at [528, 154] on link "5.1.e. Strategic Planning County-wide Tool" at bounding box center [560, 159] width 126 height 16
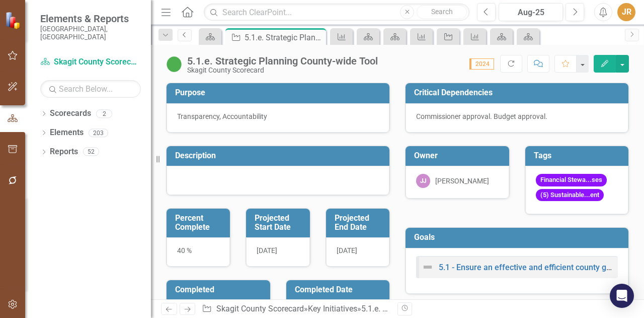
click at [184, 34] on icon "Previous" at bounding box center [185, 35] width 8 height 6
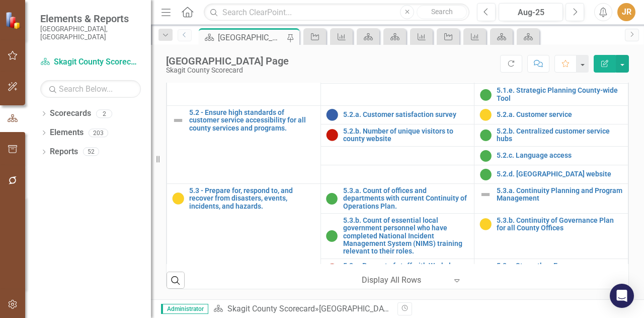
scroll to position [1490, 0]
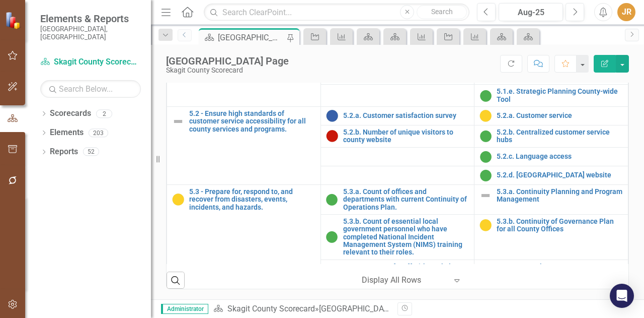
click at [156, 138] on div "Resize" at bounding box center [155, 159] width 8 height 318
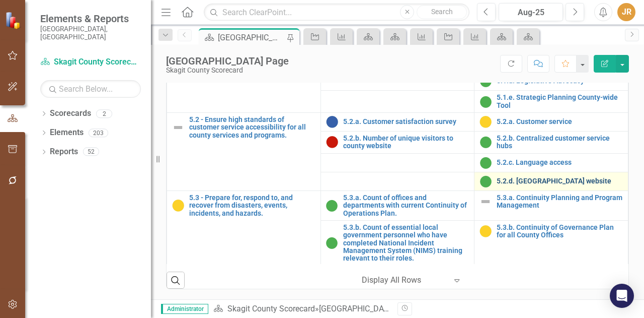
click at [513, 181] on link "5.2.d. [GEOGRAPHIC_DATA] website" at bounding box center [560, 181] width 126 height 8
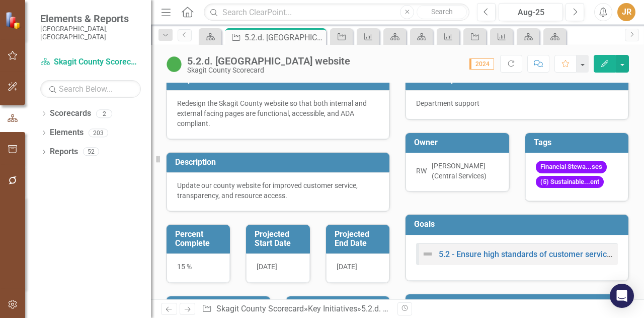
scroll to position [13, 0]
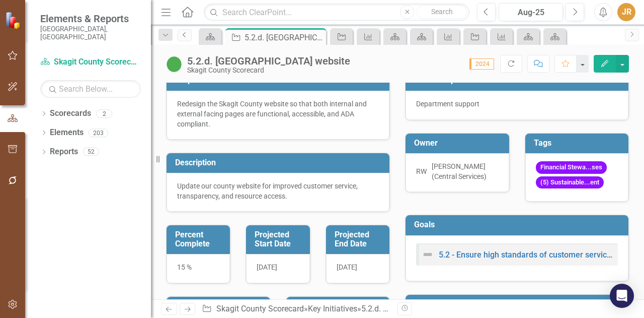
click at [183, 39] on link "Previous" at bounding box center [185, 35] width 14 height 12
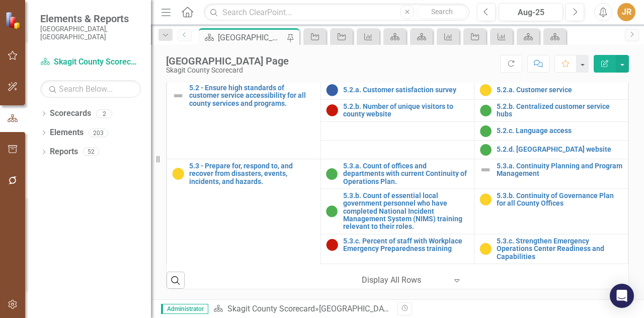
scroll to position [445, 0]
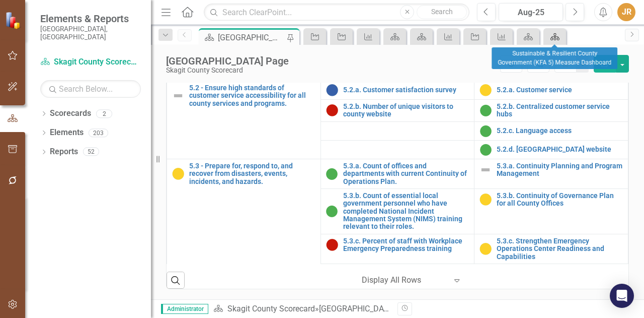
click at [557, 39] on icon "Scorecard" at bounding box center [555, 37] width 10 height 8
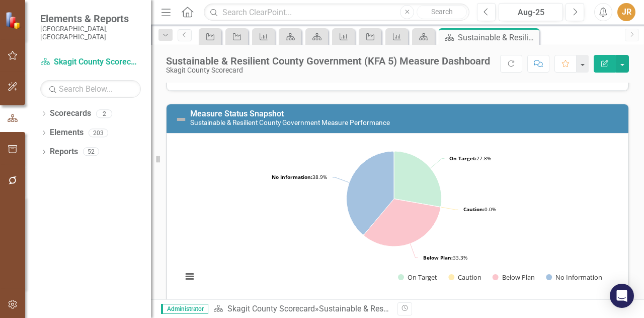
scroll to position [173, 0]
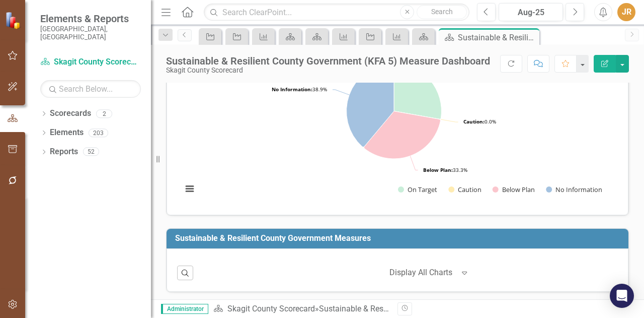
click at [413, 271] on div at bounding box center [422, 273] width 65 height 14
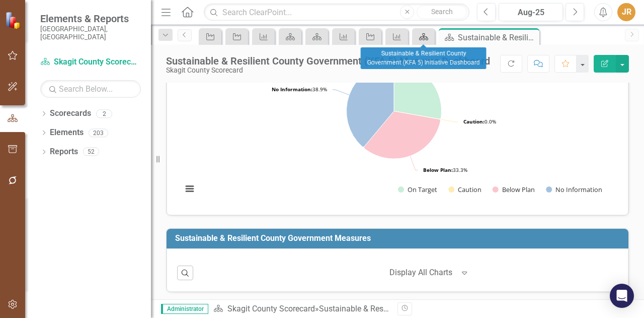
click at [422, 36] on icon at bounding box center [423, 36] width 9 height 7
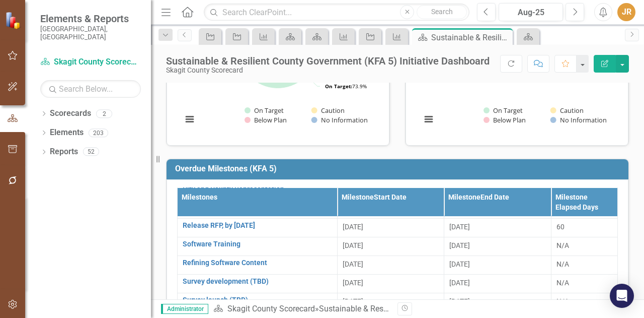
scroll to position [80, 0]
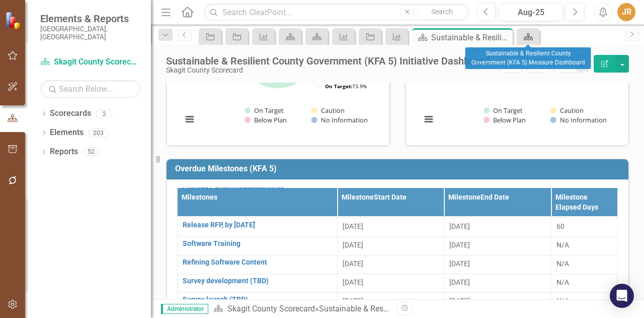
click at [536, 38] on link "Scorecard" at bounding box center [528, 36] width 18 height 13
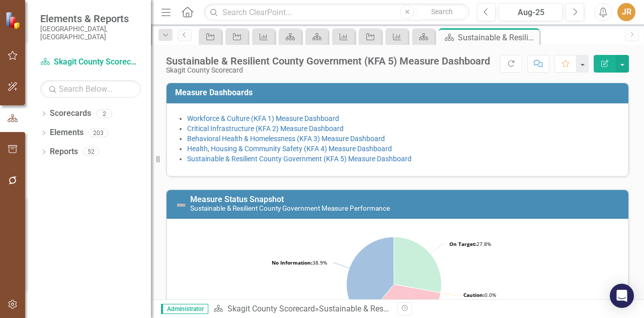
scroll to position [173, 0]
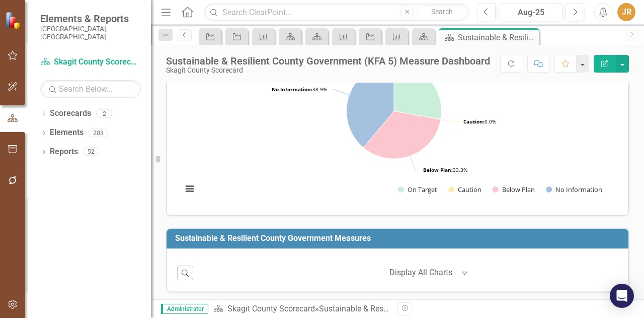
click at [181, 35] on icon "Previous" at bounding box center [185, 35] width 8 height 6
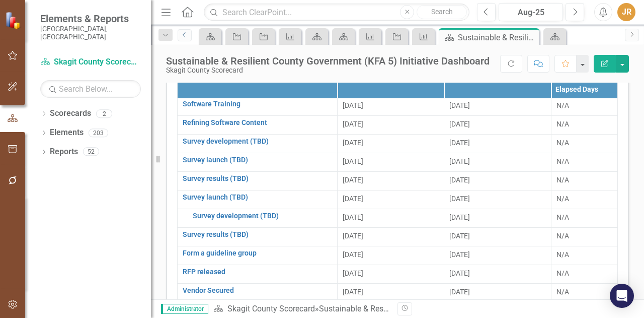
scroll to position [102, 0]
click at [186, 35] on icon "Previous" at bounding box center [185, 35] width 8 height 6
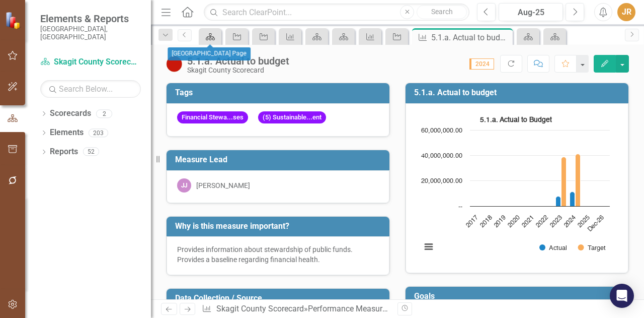
click at [215, 38] on icon "Scorecard" at bounding box center [210, 37] width 10 height 8
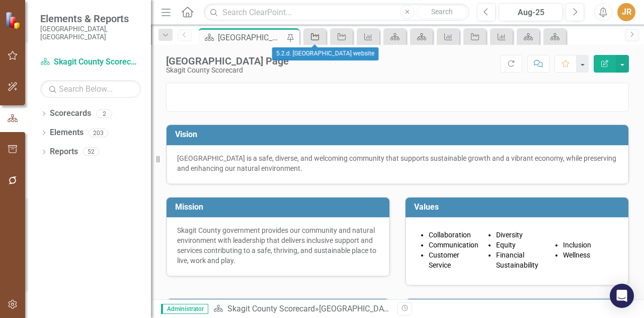
click at [314, 38] on icon "Key Initiative" at bounding box center [315, 37] width 10 height 8
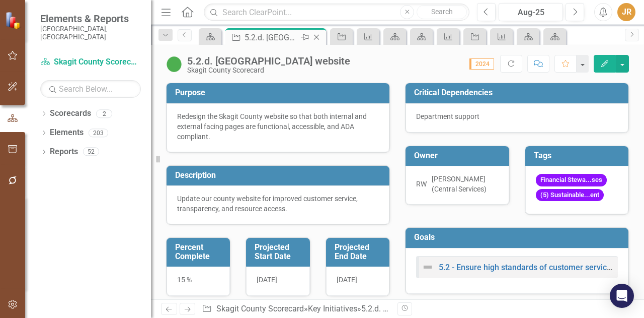
click at [316, 38] on icon "Close" at bounding box center [317, 37] width 10 height 8
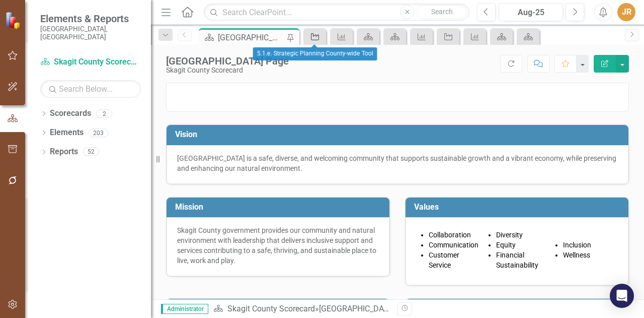
click at [316, 36] on icon "Key Initiative" at bounding box center [315, 37] width 10 height 8
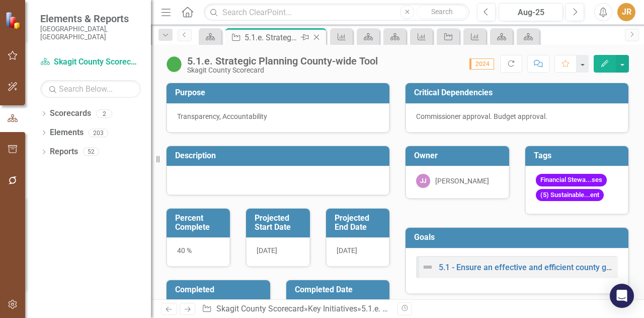
click at [320, 38] on icon "Close" at bounding box center [317, 37] width 10 height 8
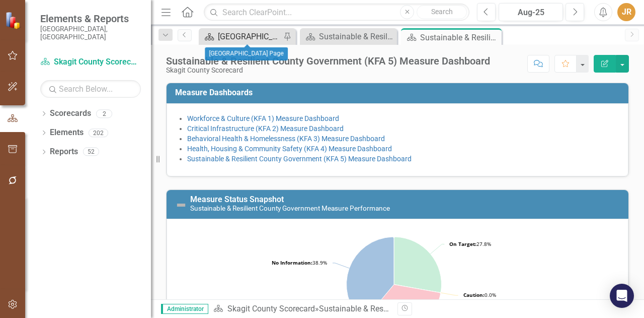
click at [212, 35] on icon "Scorecard" at bounding box center [209, 37] width 10 height 8
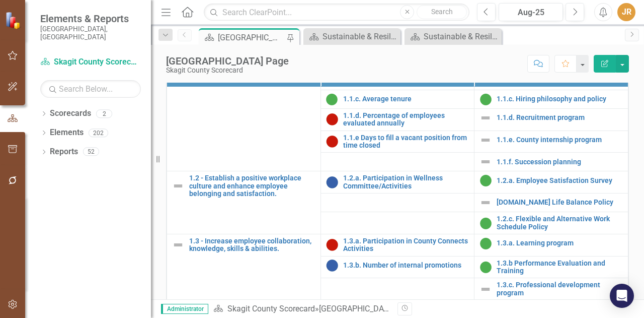
scroll to position [115, 0]
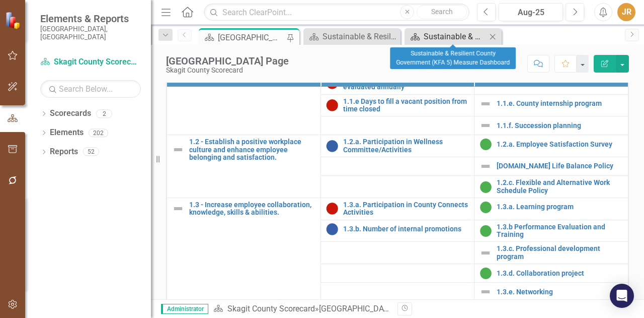
click at [440, 35] on div "Sustainable & Resilient County Government (KFA 5) Measure Dashboard" at bounding box center [455, 36] width 63 height 13
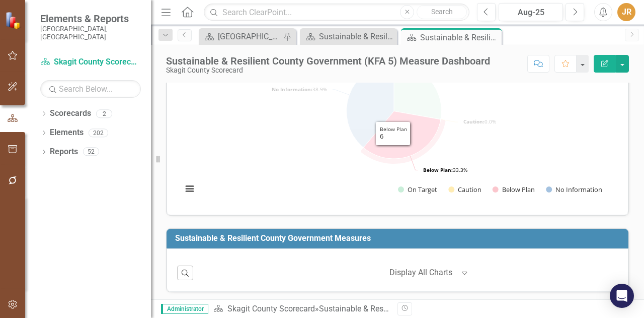
scroll to position [1, 0]
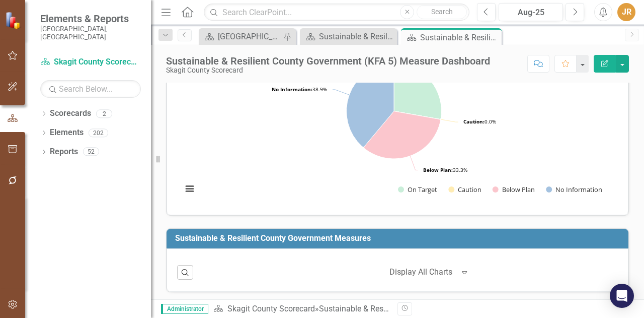
click at [50, 265] on div "Dropdown Scorecards 2 Dropdown Skagit County Scorecard Human Resources Dropdown…" at bounding box center [88, 211] width 126 height 212
click at [236, 34] on div "[GEOGRAPHIC_DATA] Page" at bounding box center [249, 36] width 63 height 13
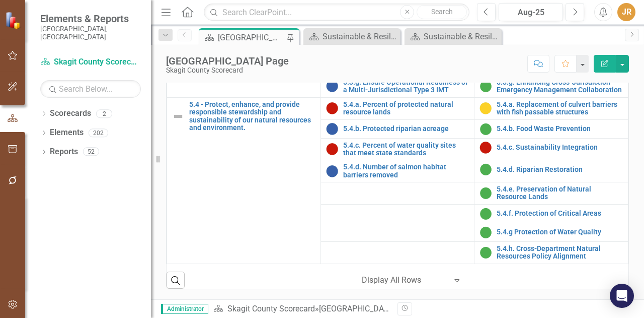
scroll to position [491, 0]
